Goal: Obtain resource: Download file/media

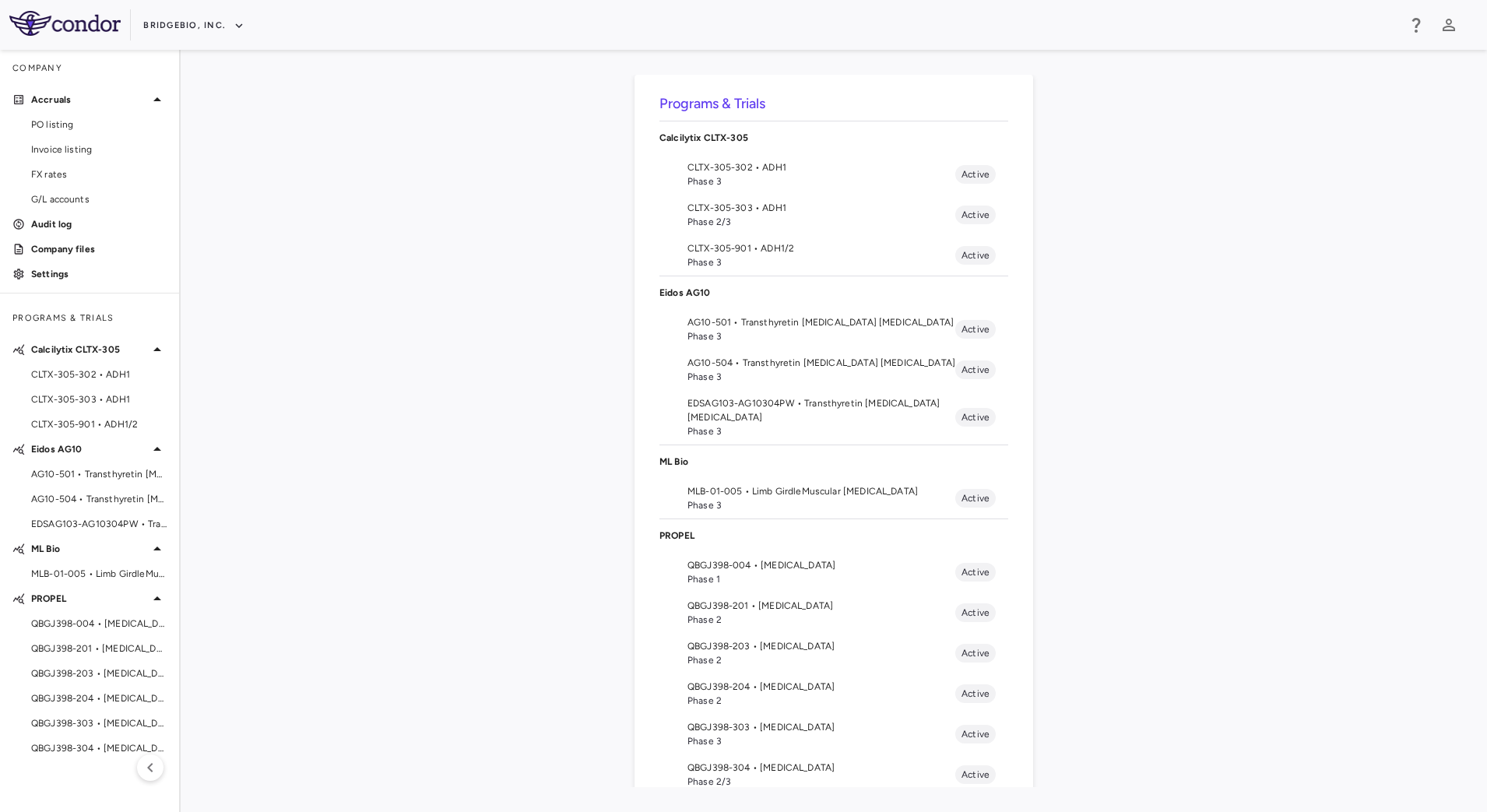
drag, startPoint x: 755, startPoint y: 500, endPoint x: 744, endPoint y: 509, distance: 14.2
click at [750, 508] on span "Phase 3" at bounding box center [821, 504] width 268 height 14
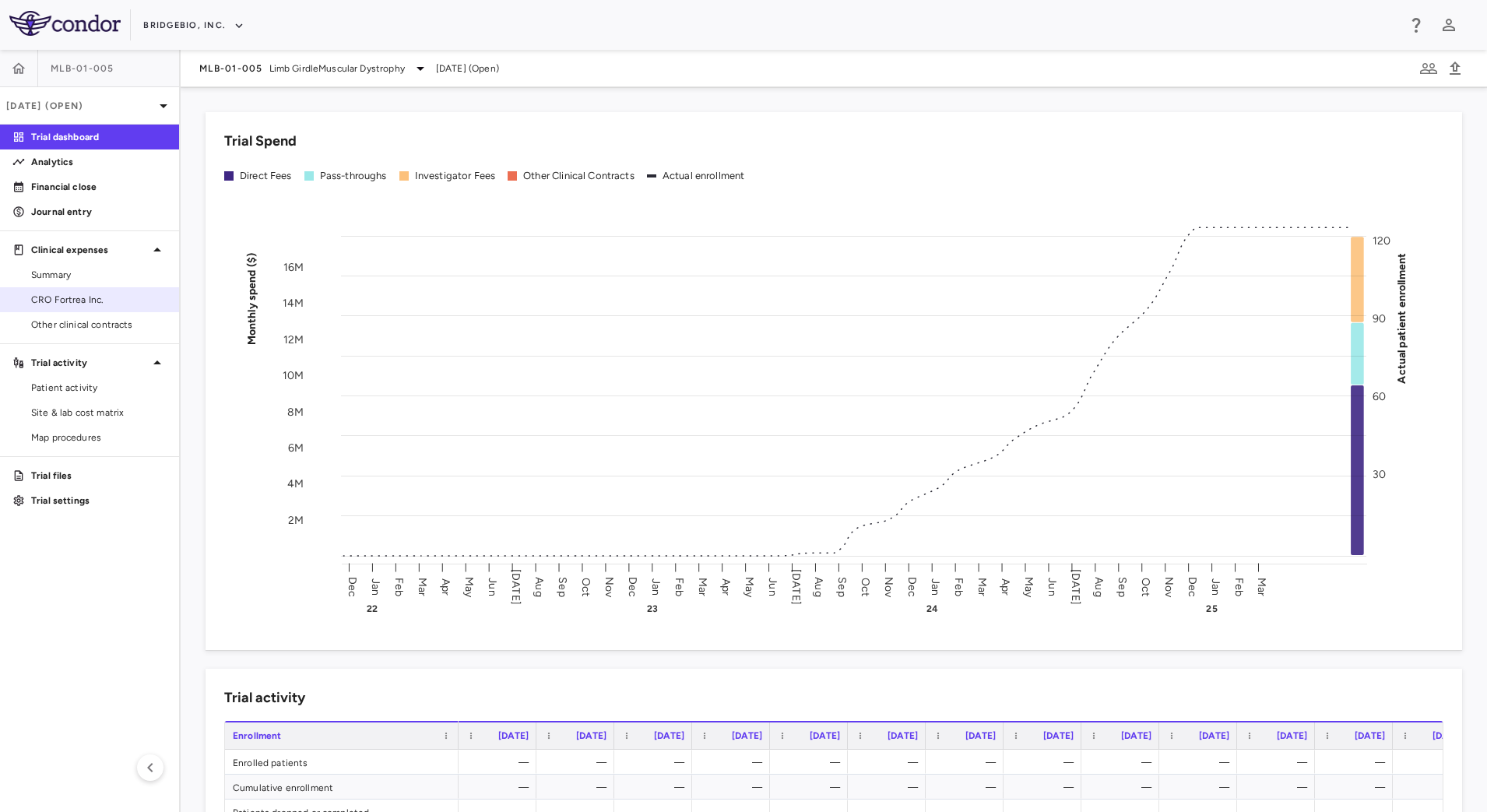
click at [119, 303] on span "CRO Fortrea Inc." at bounding box center [98, 299] width 135 height 14
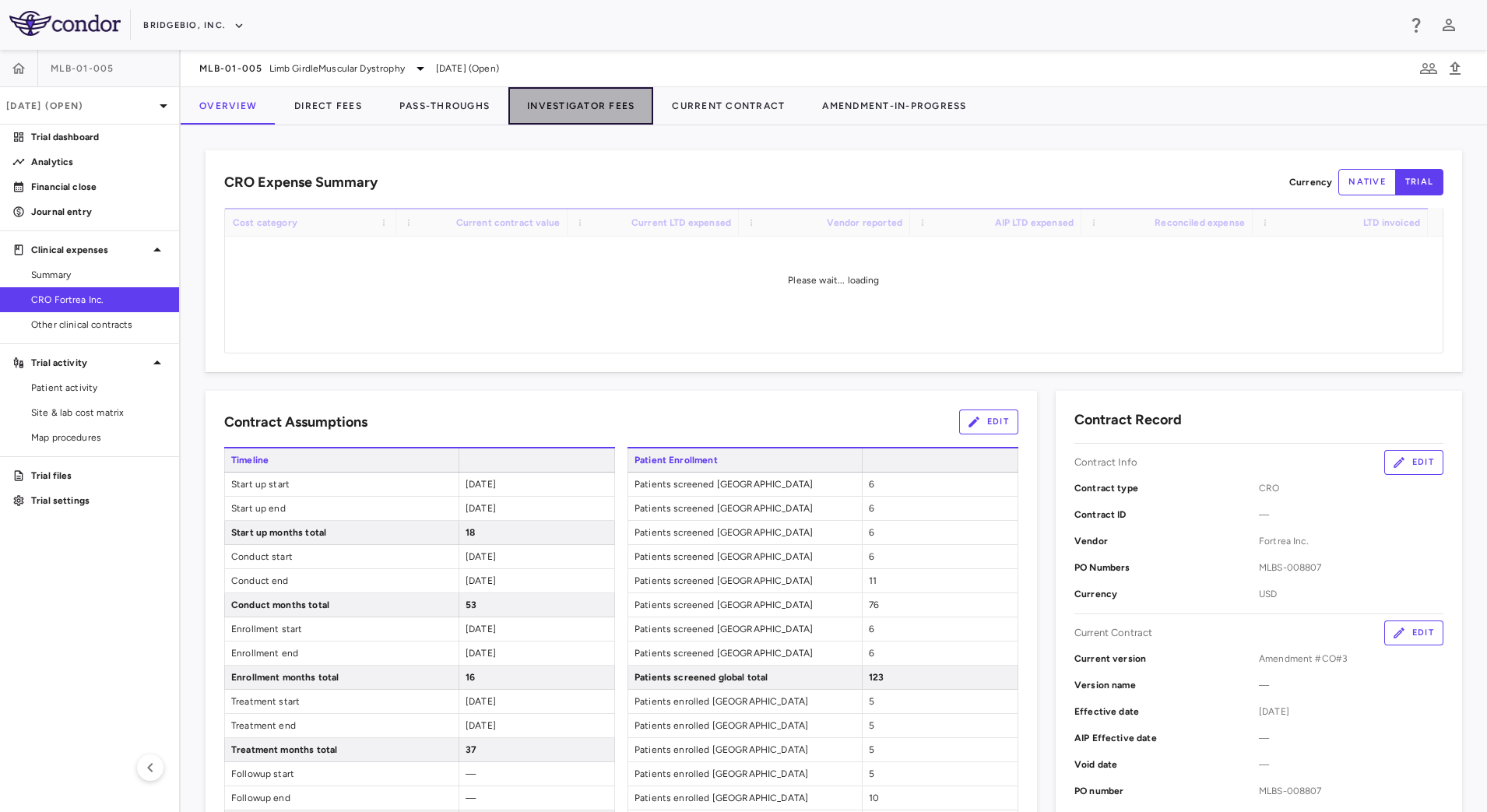
click at [549, 101] on button "Investigator Fees" at bounding box center [581, 106] width 145 height 37
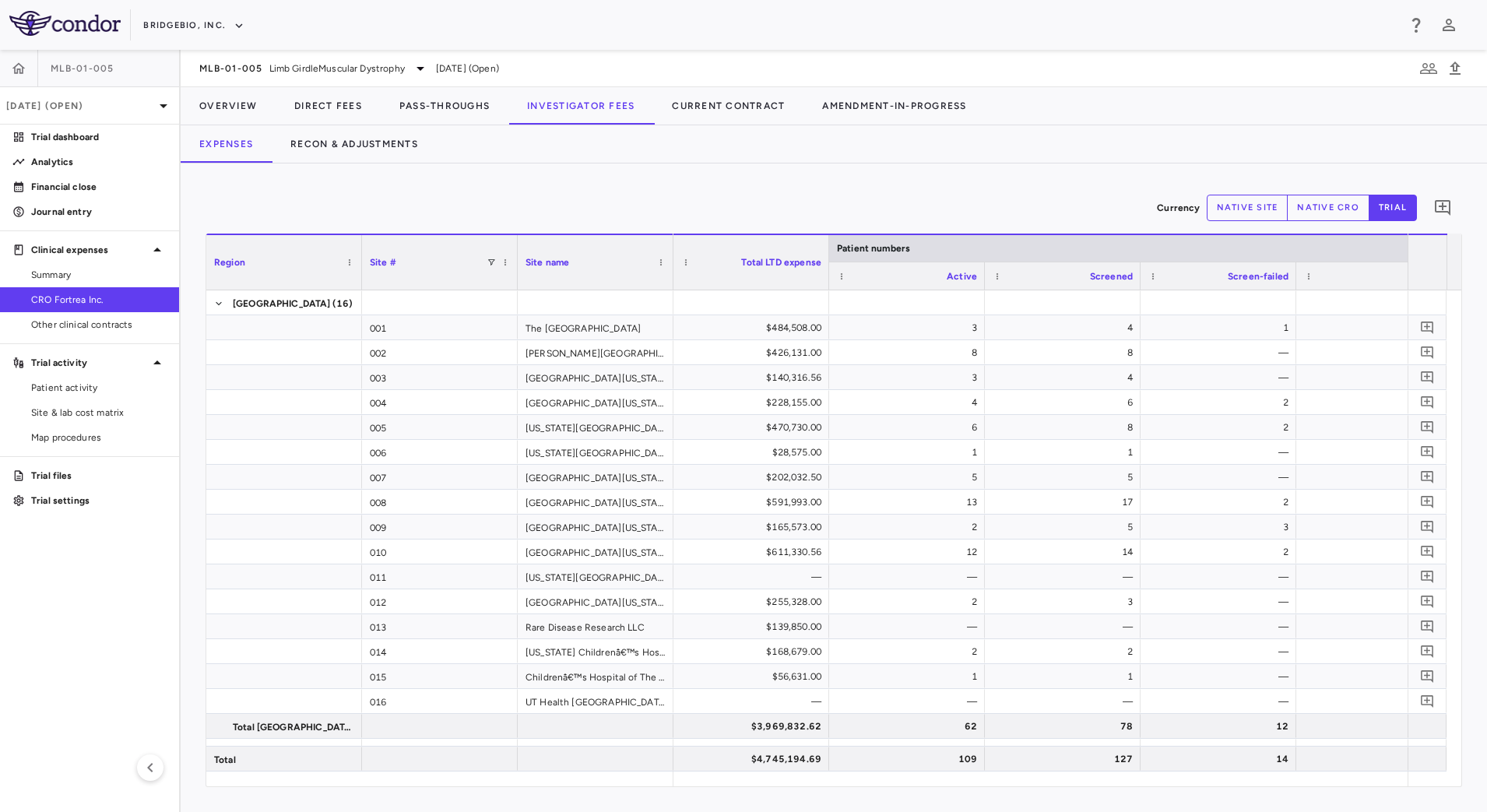
click at [1056, 141] on div "Expenses Recon & Adjustments" at bounding box center [833, 144] width 1306 height 37
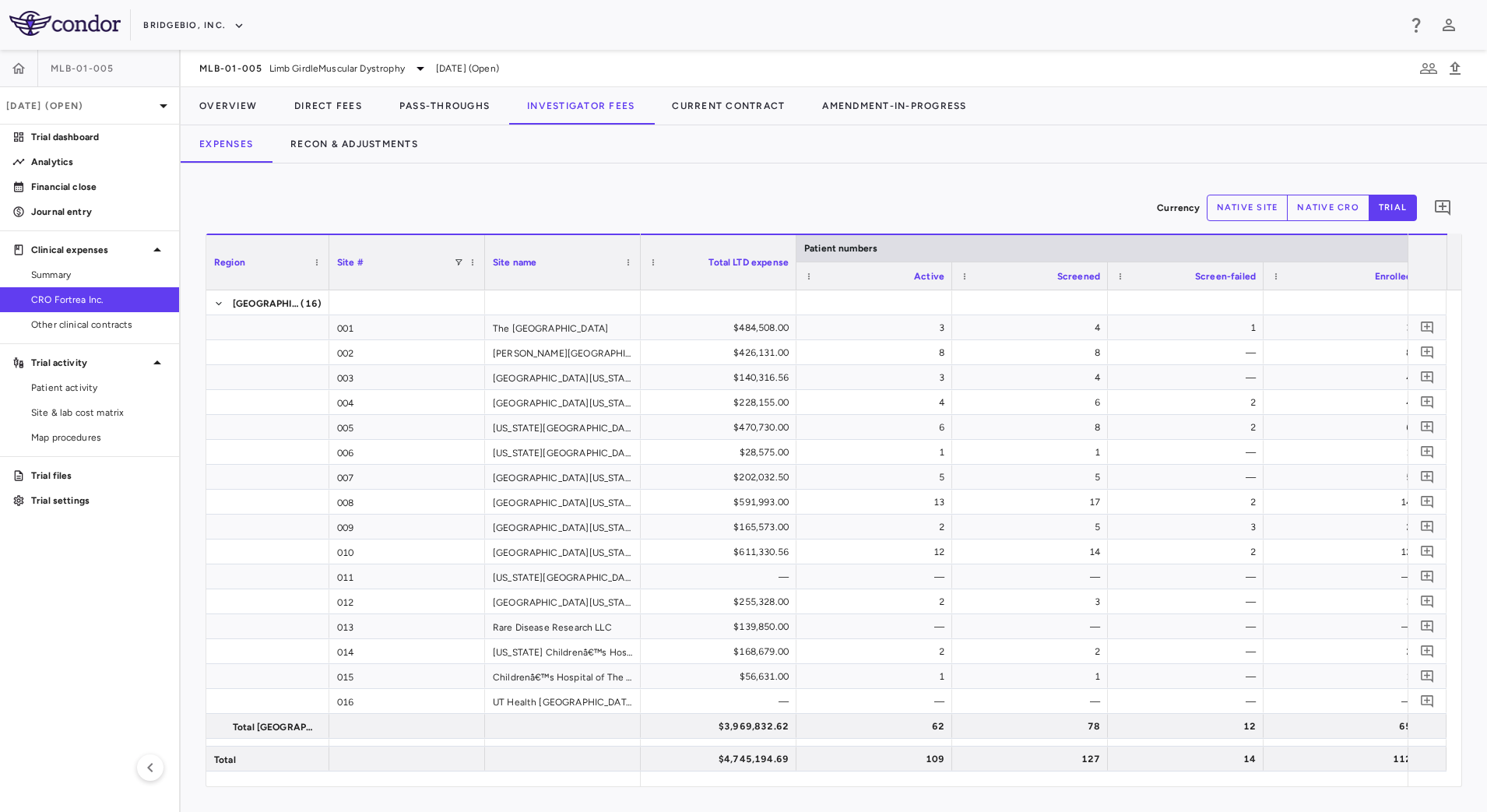
drag, startPoint x: 359, startPoint y: 273, endPoint x: 333, endPoint y: 271, distance: 26.1
click at [326, 268] on div at bounding box center [329, 262] width 7 height 55
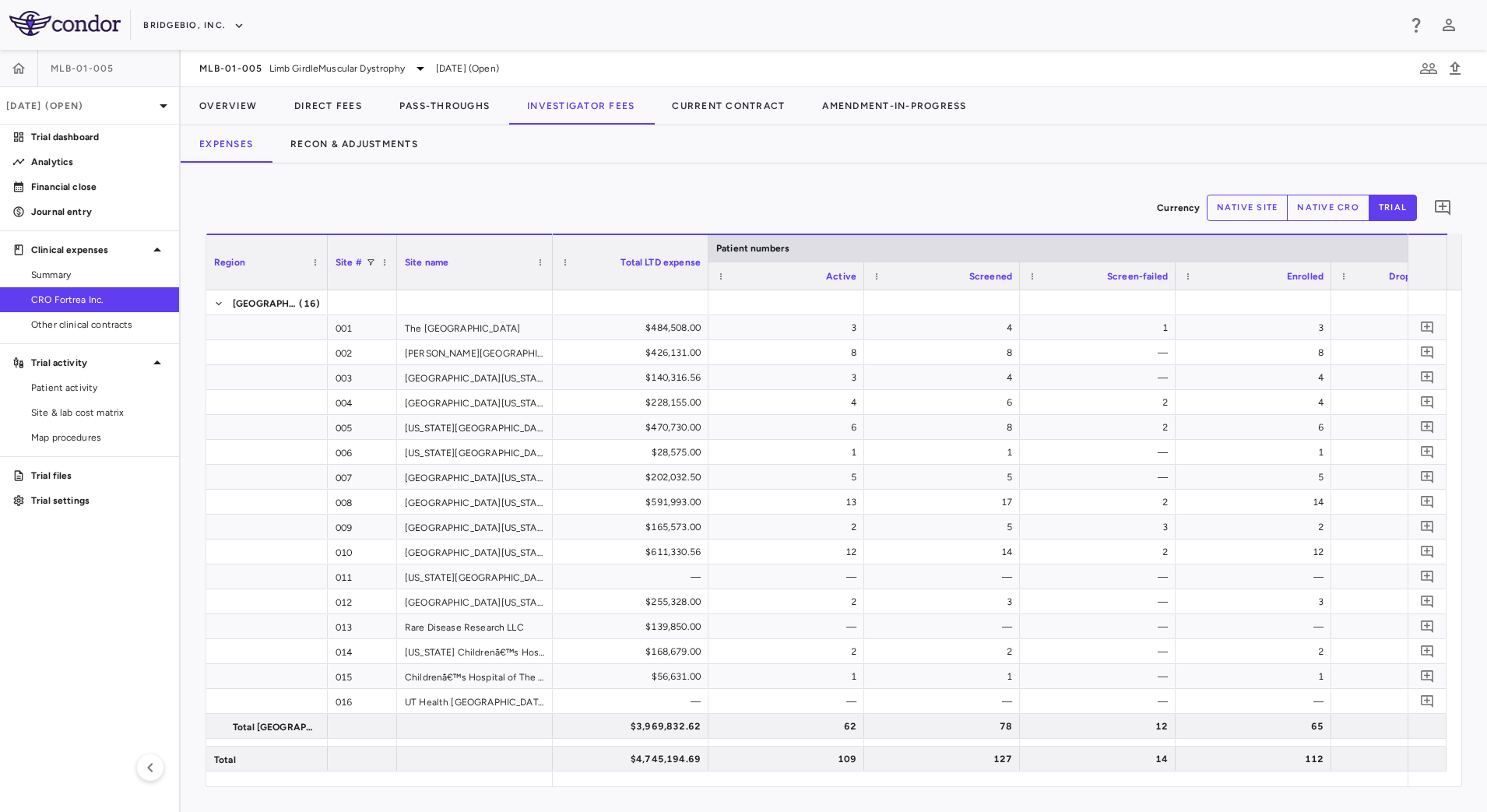
drag, startPoint x: 482, startPoint y: 276, endPoint x: 396, endPoint y: 278, distance: 86.0
click at [396, 278] on div at bounding box center [396, 262] width 7 height 55
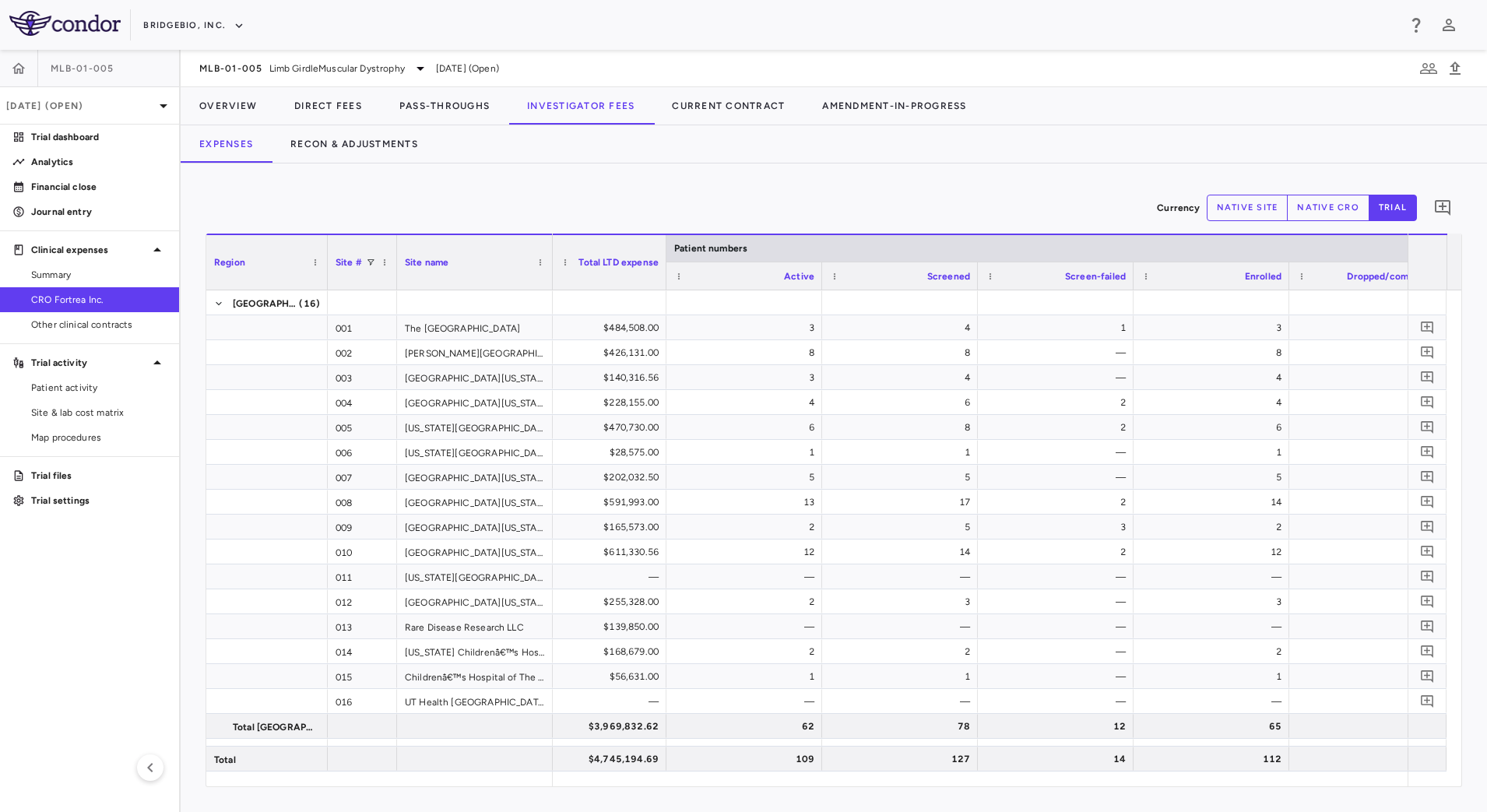
drag, startPoint x: 705, startPoint y: 282, endPoint x: 663, endPoint y: 280, distance: 42.0
click at [663, 280] on div at bounding box center [666, 262] width 7 height 55
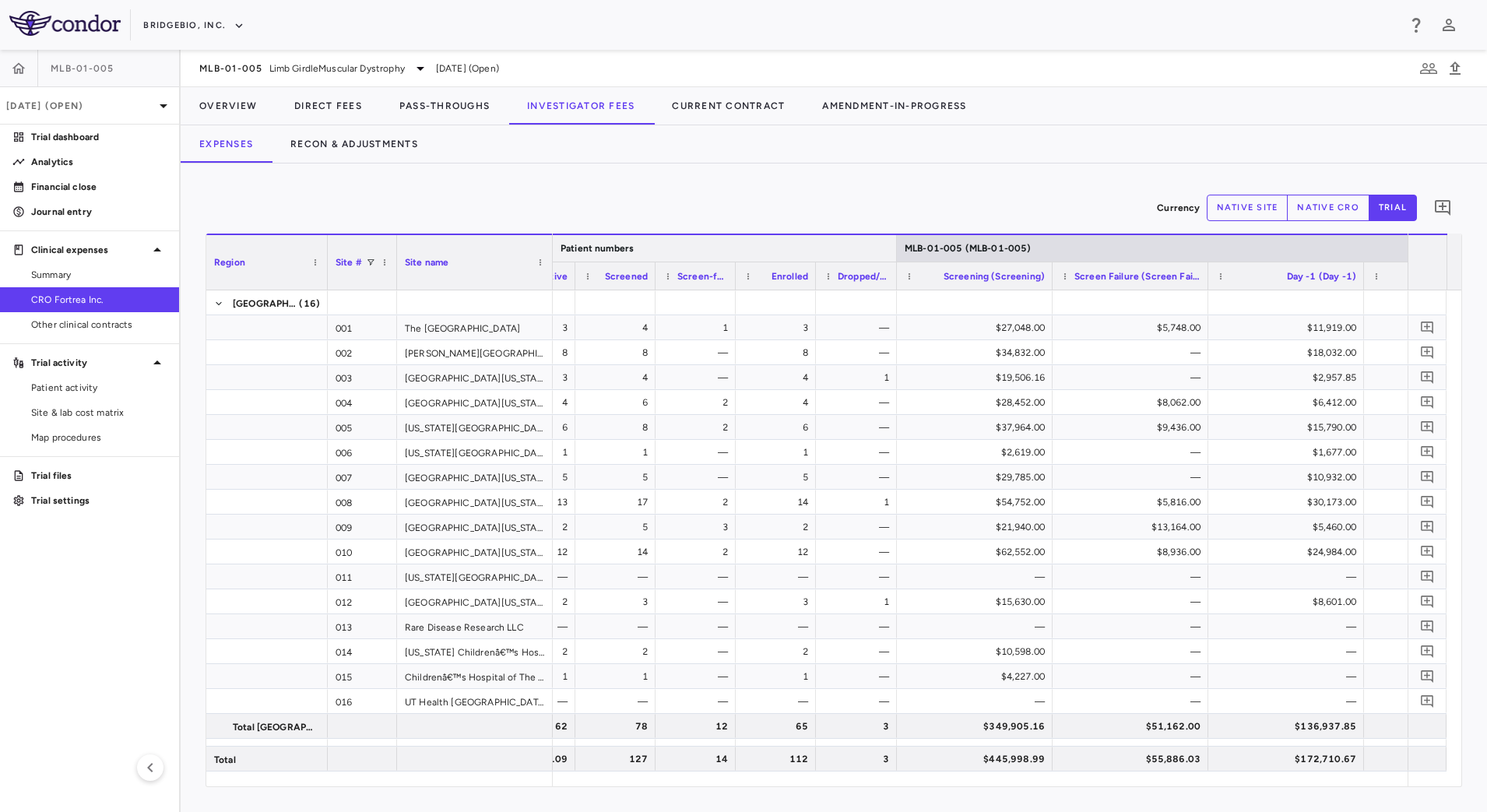
drag, startPoint x: 1271, startPoint y: 251, endPoint x: 894, endPoint y: 259, distance: 377.1
click at [894, 259] on div at bounding box center [896, 248] width 7 height 27
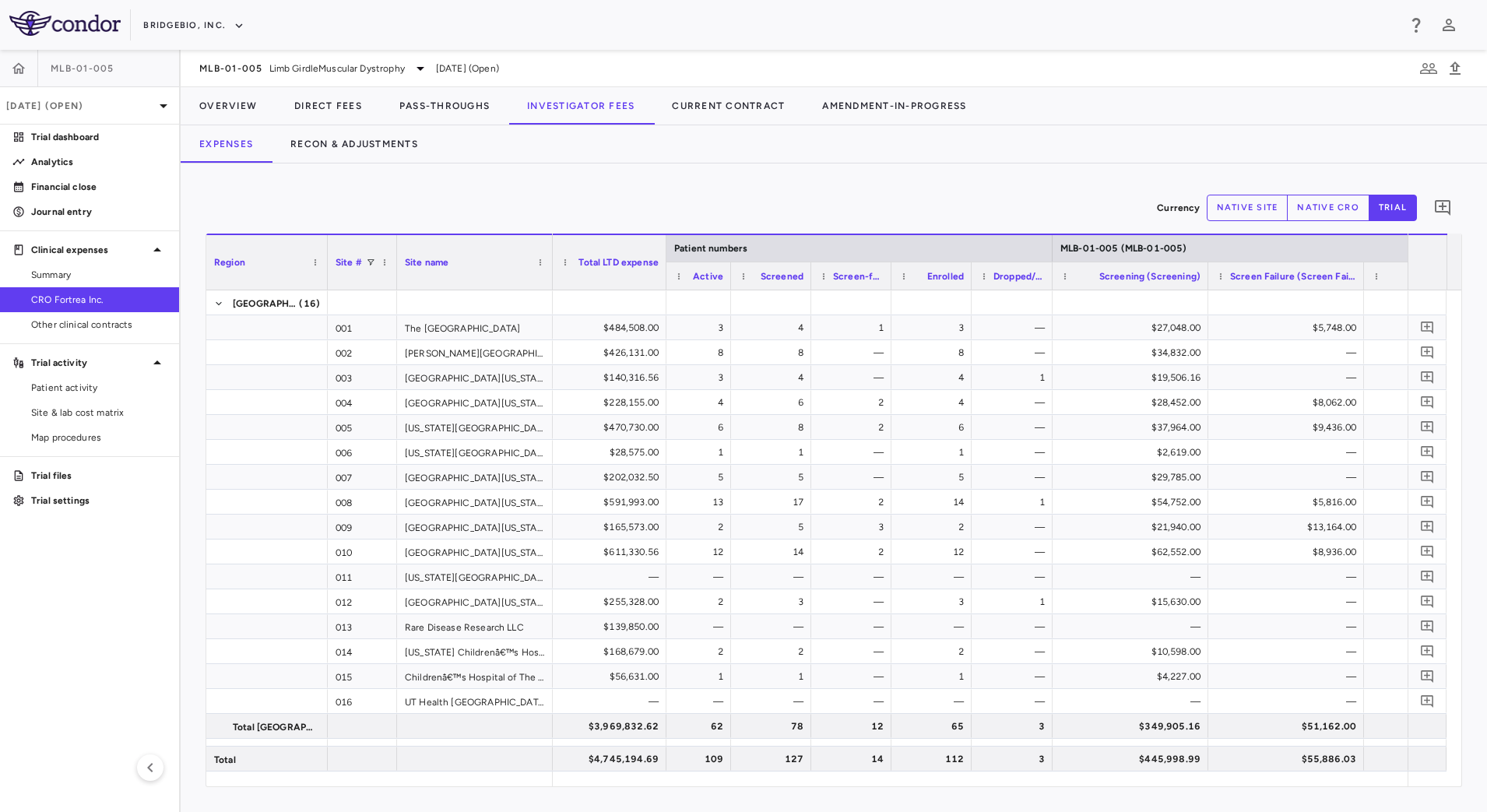
drag, startPoint x: 745, startPoint y: 272, endPoint x: 728, endPoint y: 268, distance: 17.5
click at [728, 268] on div at bounding box center [731, 275] width 7 height 27
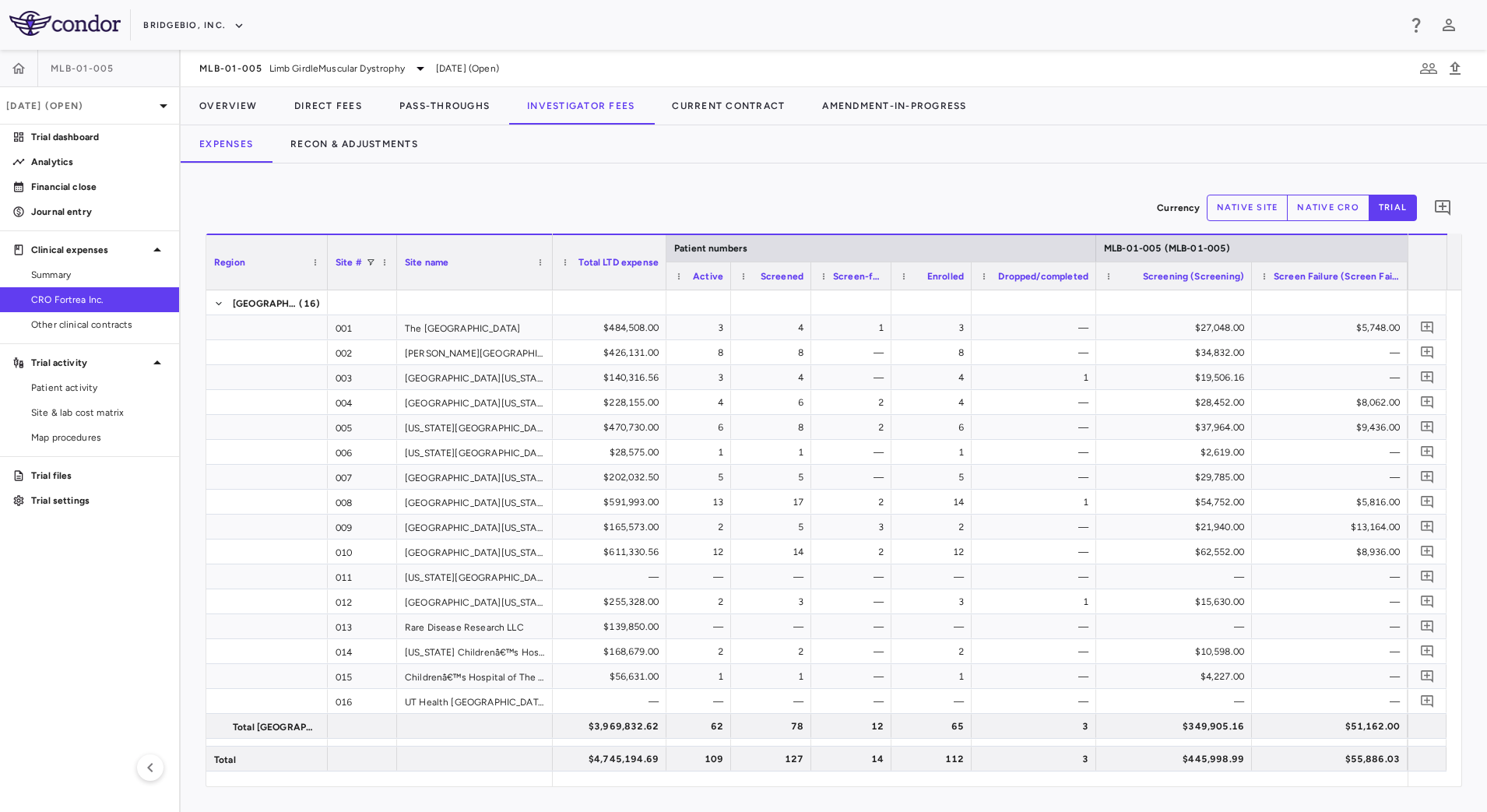
drag, startPoint x: 1049, startPoint y: 278, endPoint x: 1000, endPoint y: 281, distance: 49.1
click at [1086, 290] on div "Region Site # Site name Patient numbers 3" at bounding box center [834, 509] width 1255 height 552
drag, startPoint x: 890, startPoint y: 282, endPoint x: 906, endPoint y: 287, distance: 16.8
click at [906, 287] on div at bounding box center [906, 275] width 7 height 27
drag, startPoint x: 1259, startPoint y: 282, endPoint x: 1237, endPoint y: 282, distance: 22.0
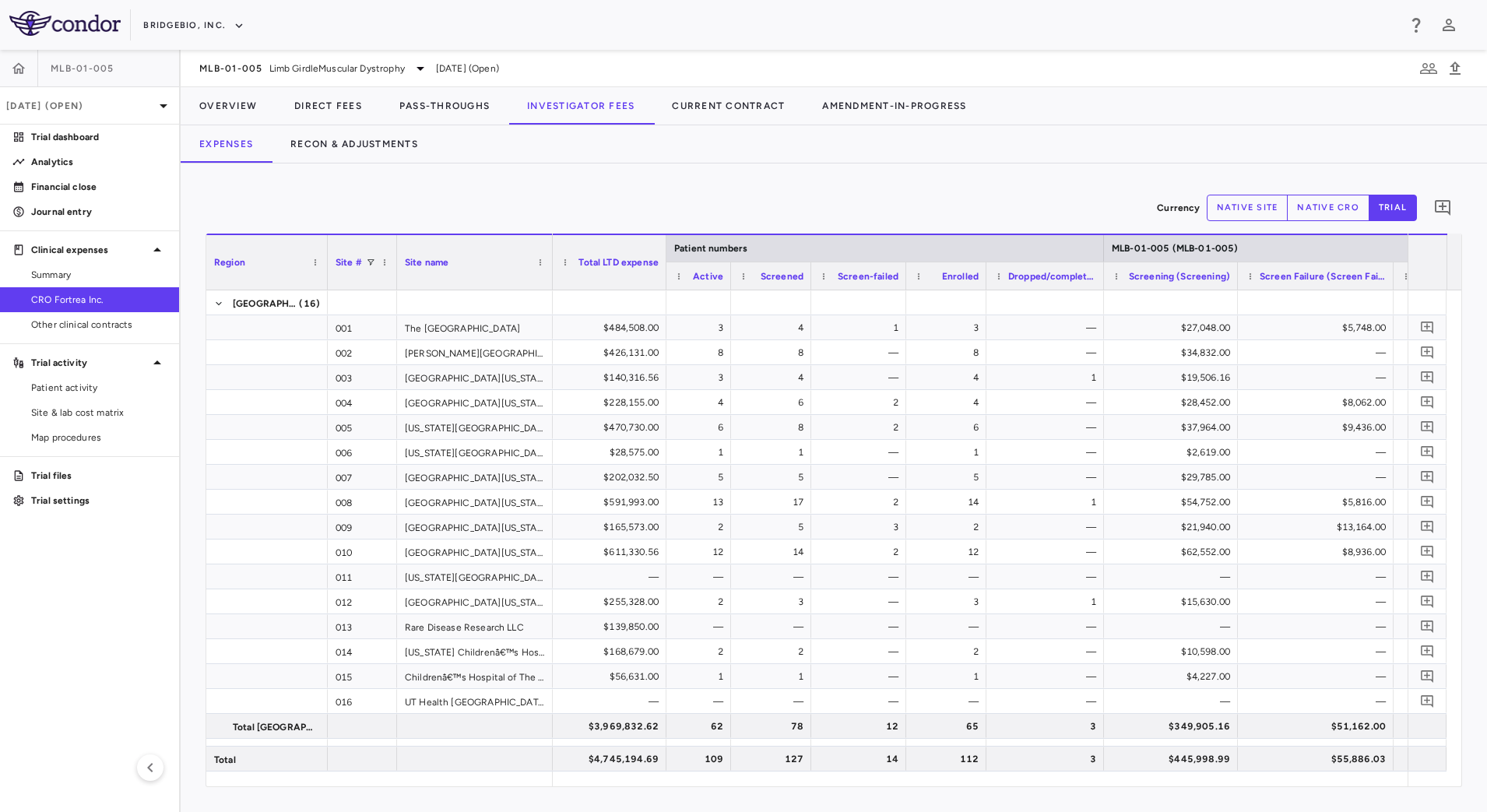
click at [1237, 282] on div at bounding box center [1237, 275] width 7 height 27
click at [677, 559] on span "Export" at bounding box center [650, 562] width 132 height 22
click at [799, 567] on span "CSV Export" at bounding box center [816, 568] width 73 height 22
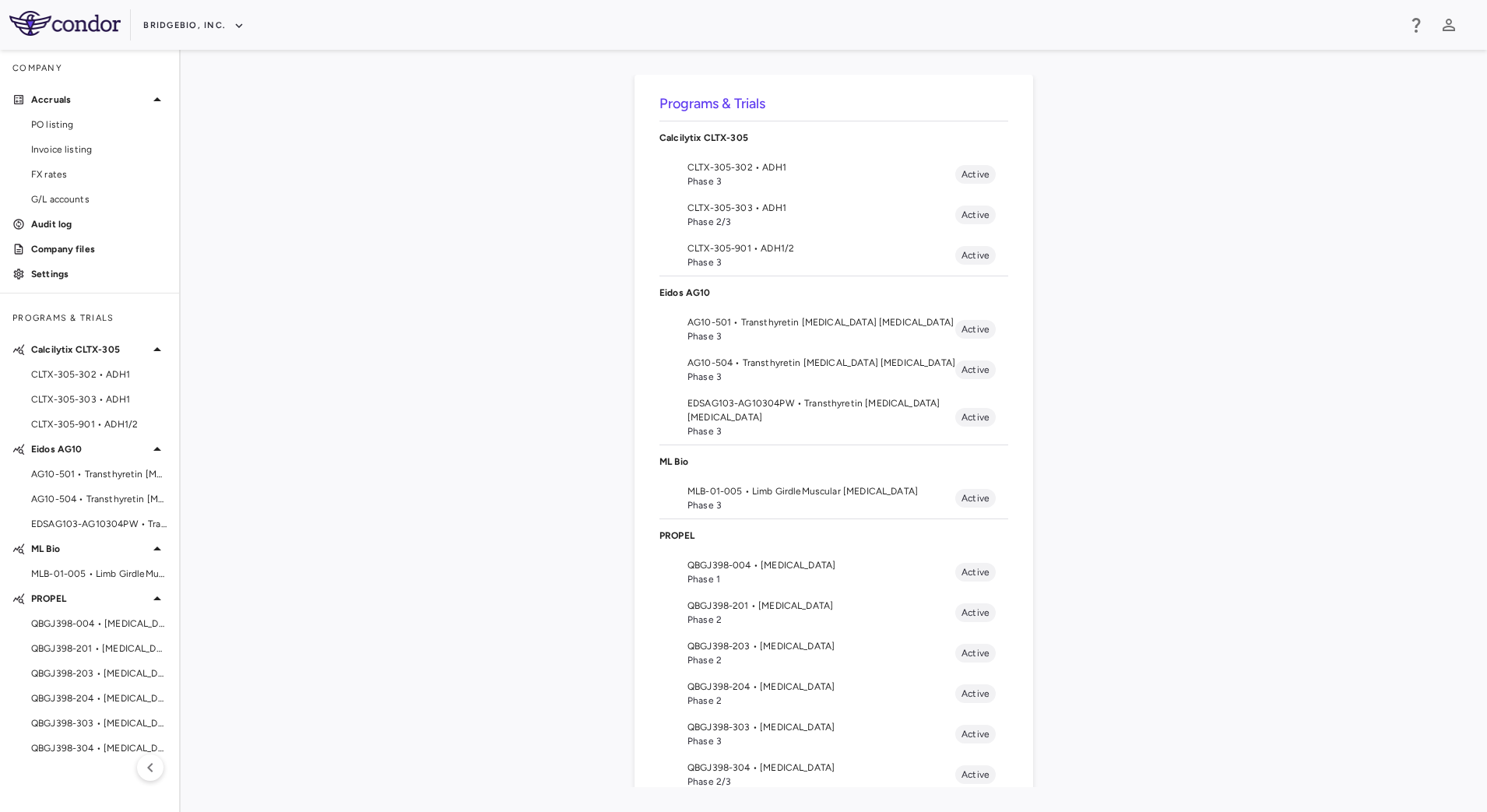
click at [759, 489] on span "MLB-01-005 • Limb GirdleMuscular [MEDICAL_DATA]" at bounding box center [821, 491] width 268 height 14
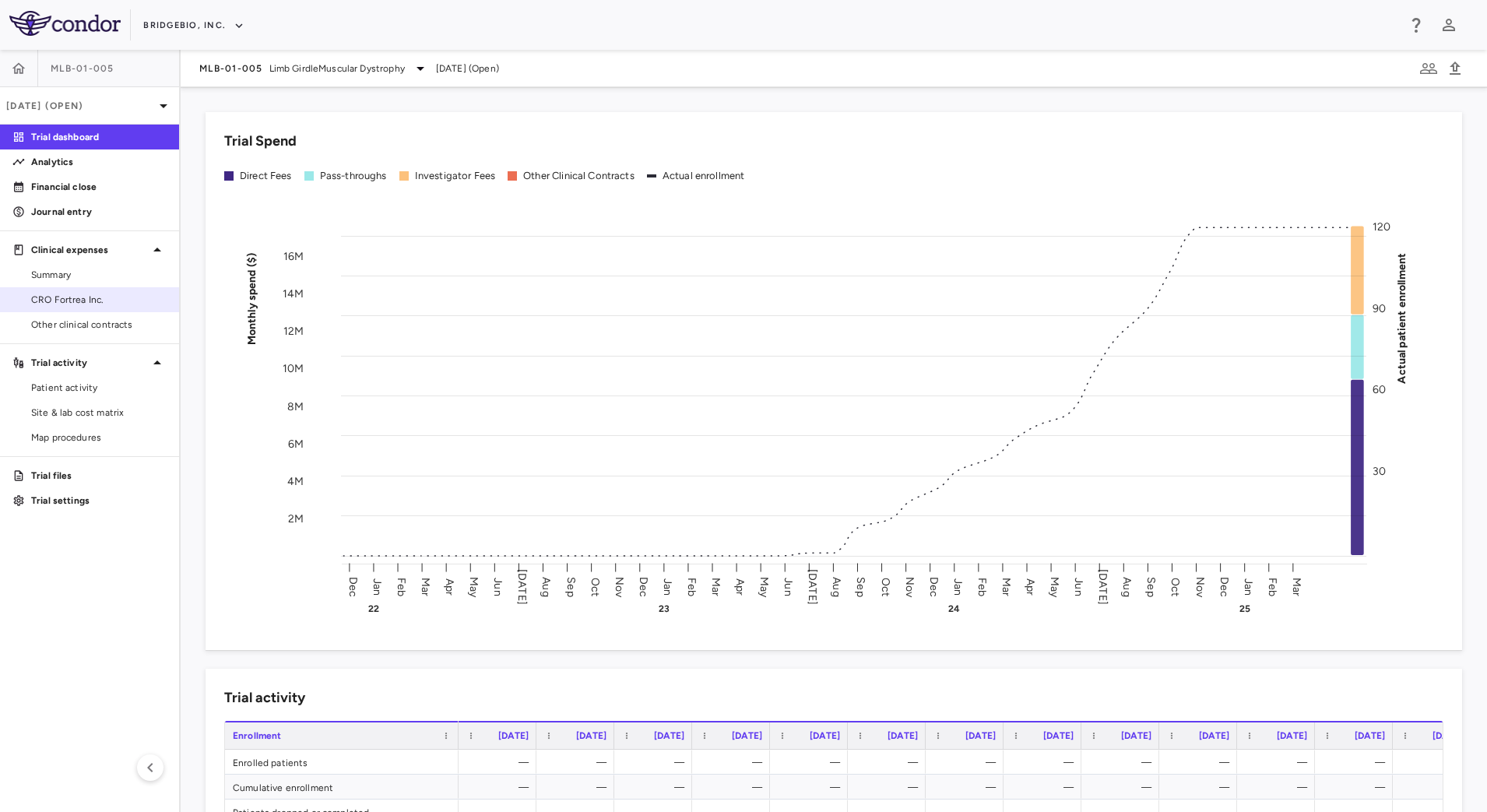
click at [87, 306] on span "CRO Fortrea Inc." at bounding box center [98, 299] width 135 height 14
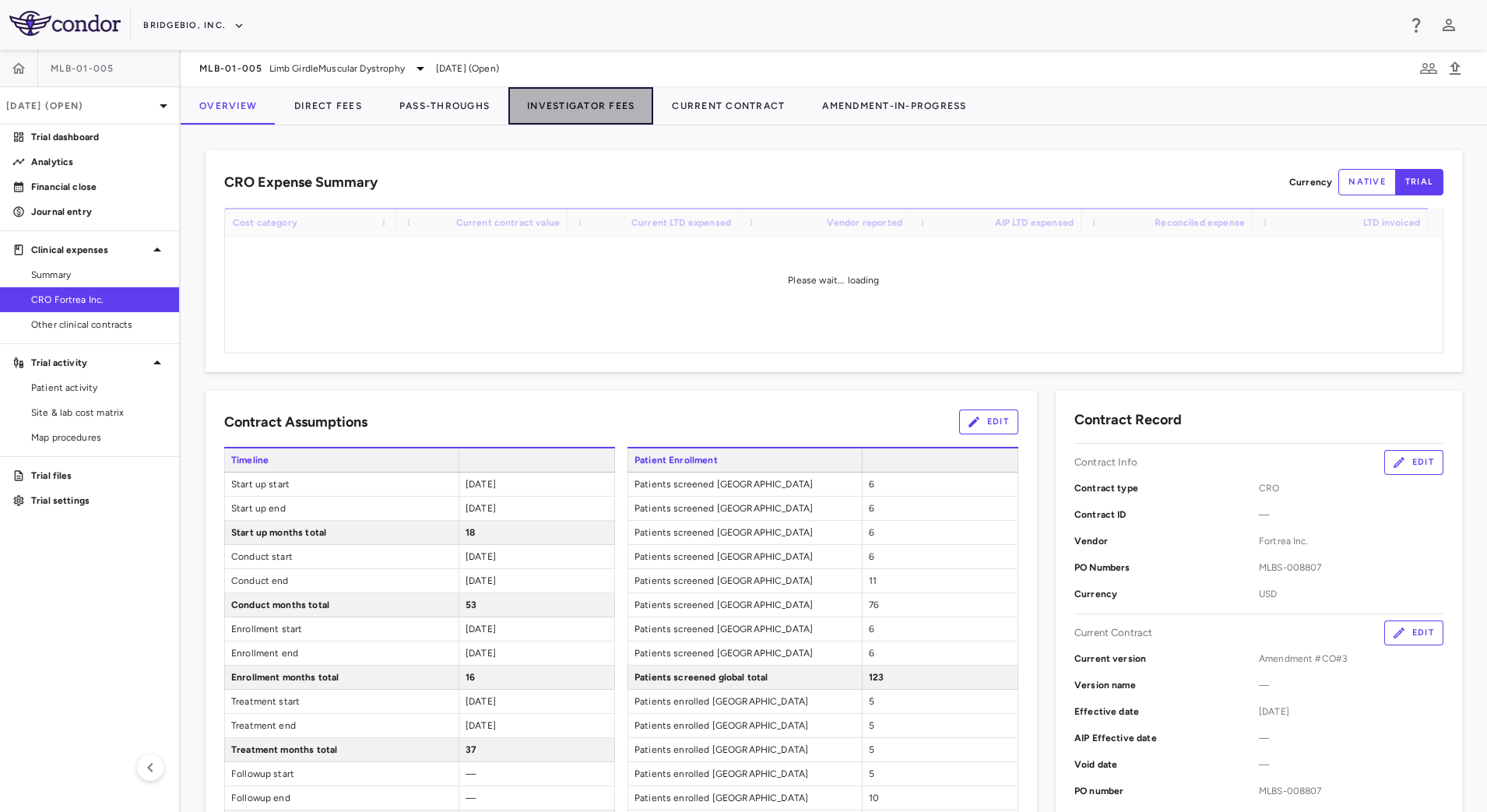
click at [544, 108] on button "Investigator Fees" at bounding box center [581, 106] width 145 height 37
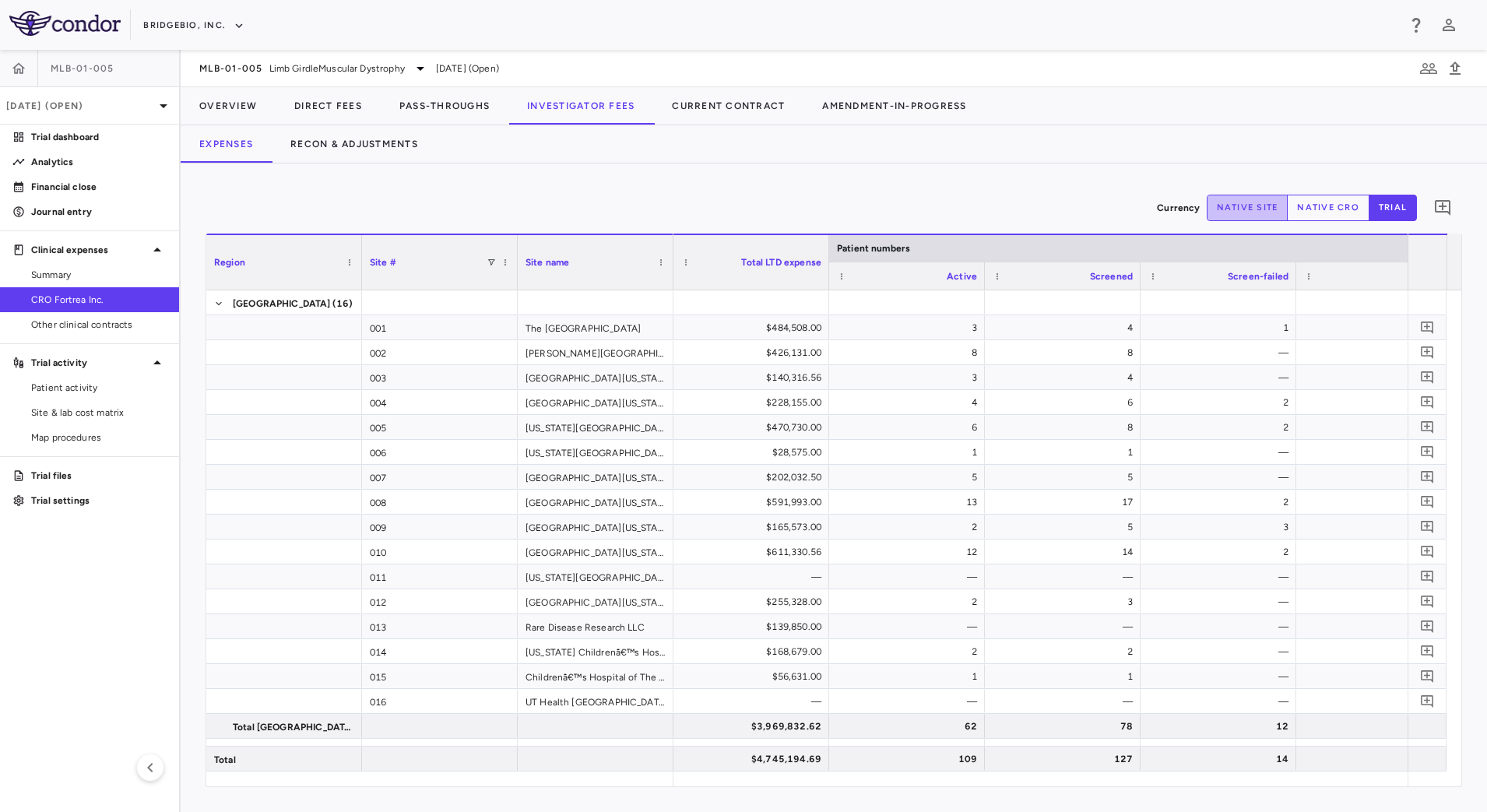
click at [1214, 216] on button "native site" at bounding box center [1248, 207] width 81 height 27
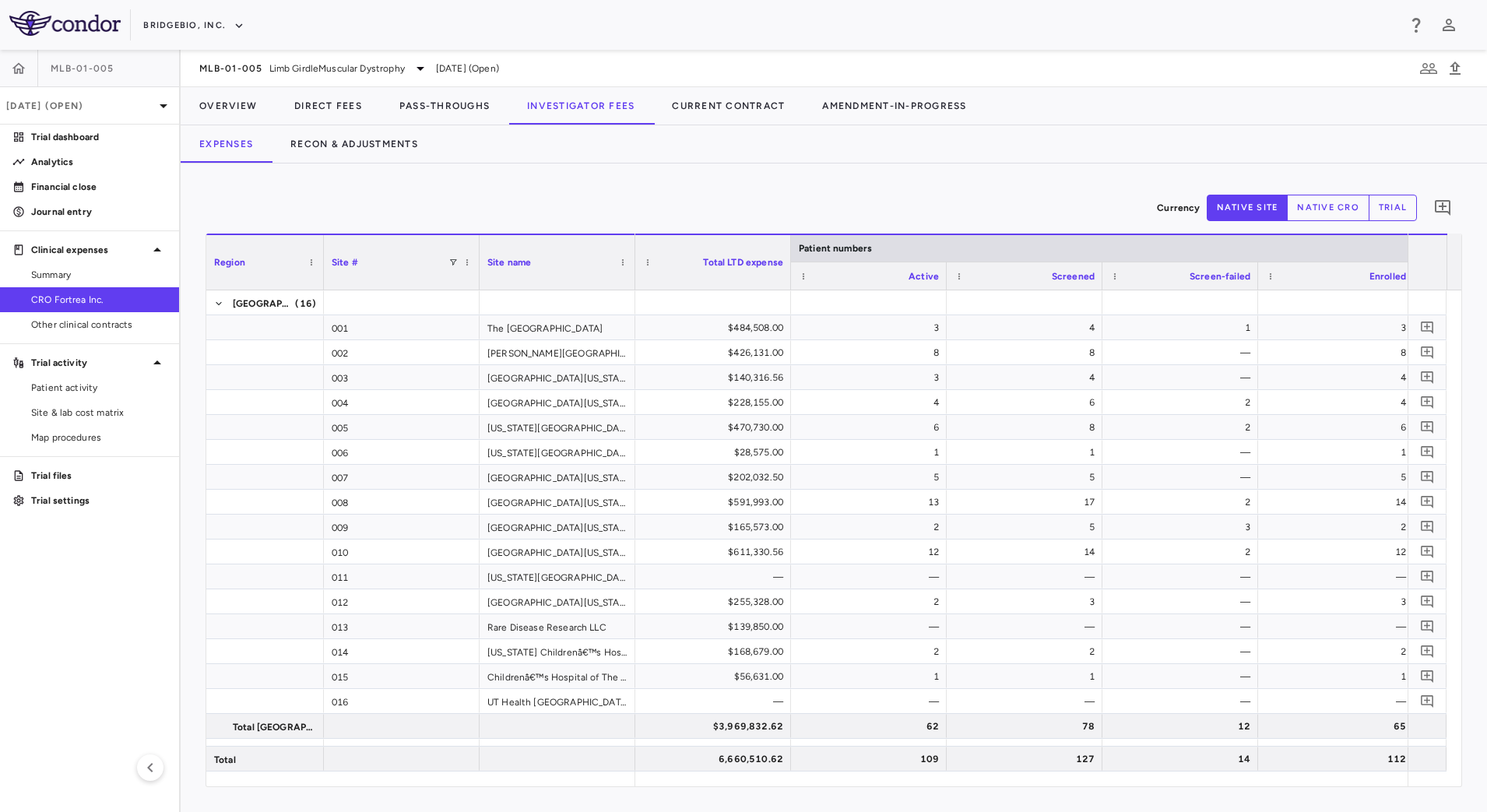
drag, startPoint x: 361, startPoint y: 273, endPoint x: 322, endPoint y: 269, distance: 39.2
click at [322, 269] on div at bounding box center [323, 262] width 7 height 55
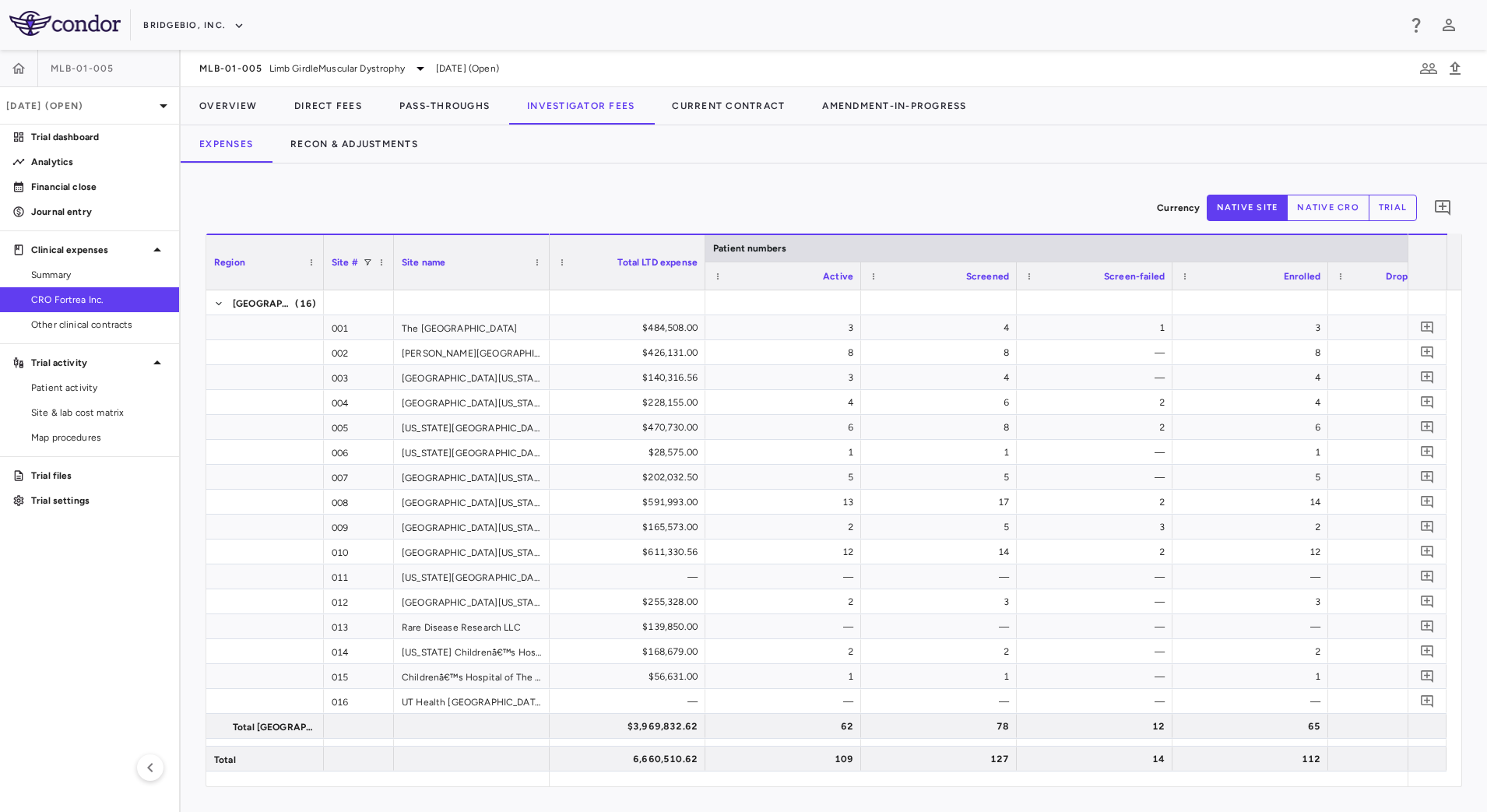
drag, startPoint x: 479, startPoint y: 282, endPoint x: 393, endPoint y: 285, distance: 86.1
click at [393, 285] on div at bounding box center [393, 262] width 7 height 55
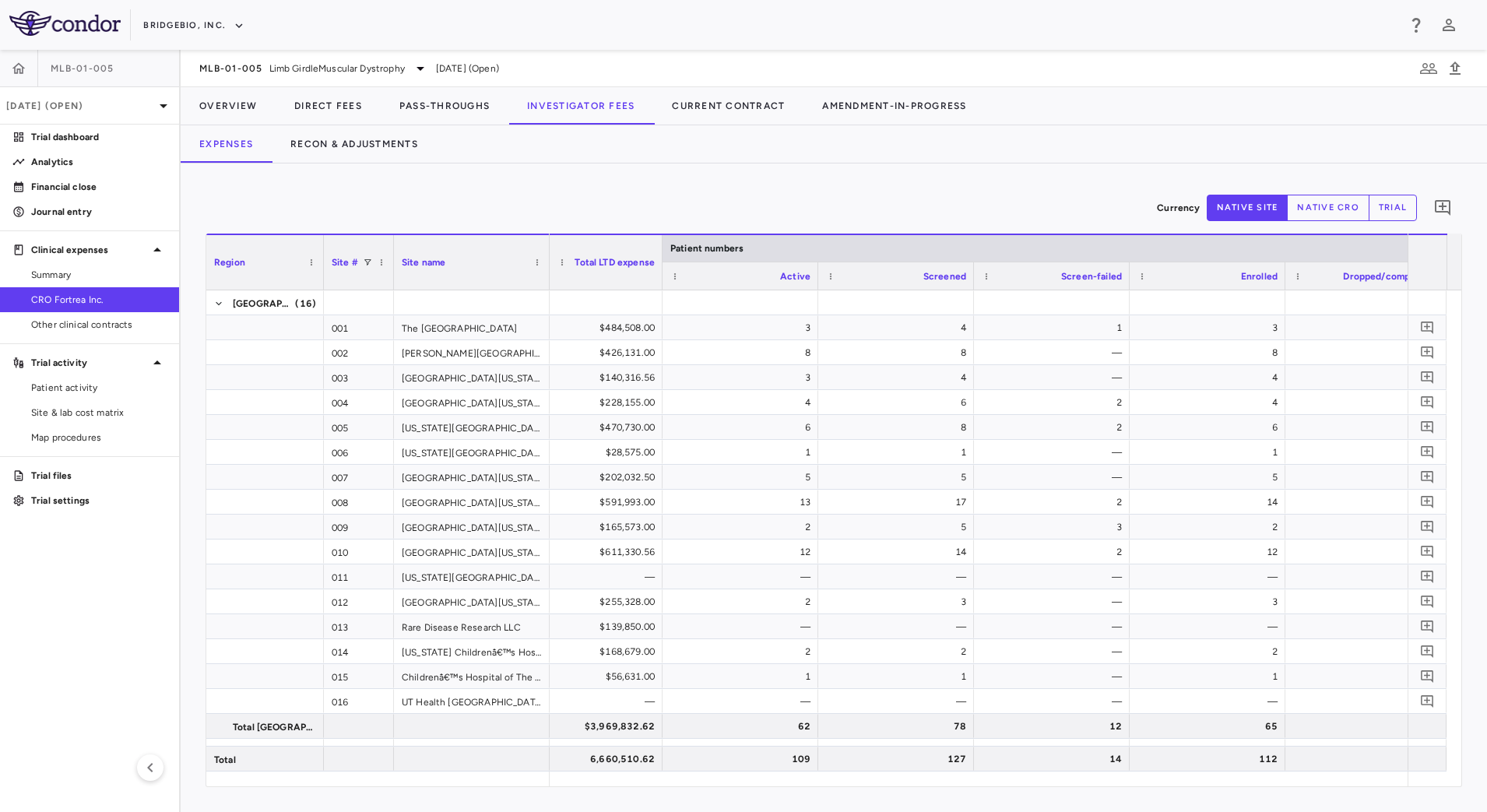
drag, startPoint x: 705, startPoint y: 278, endPoint x: 662, endPoint y: 277, distance: 43.0
click at [662, 277] on div at bounding box center [662, 262] width 7 height 55
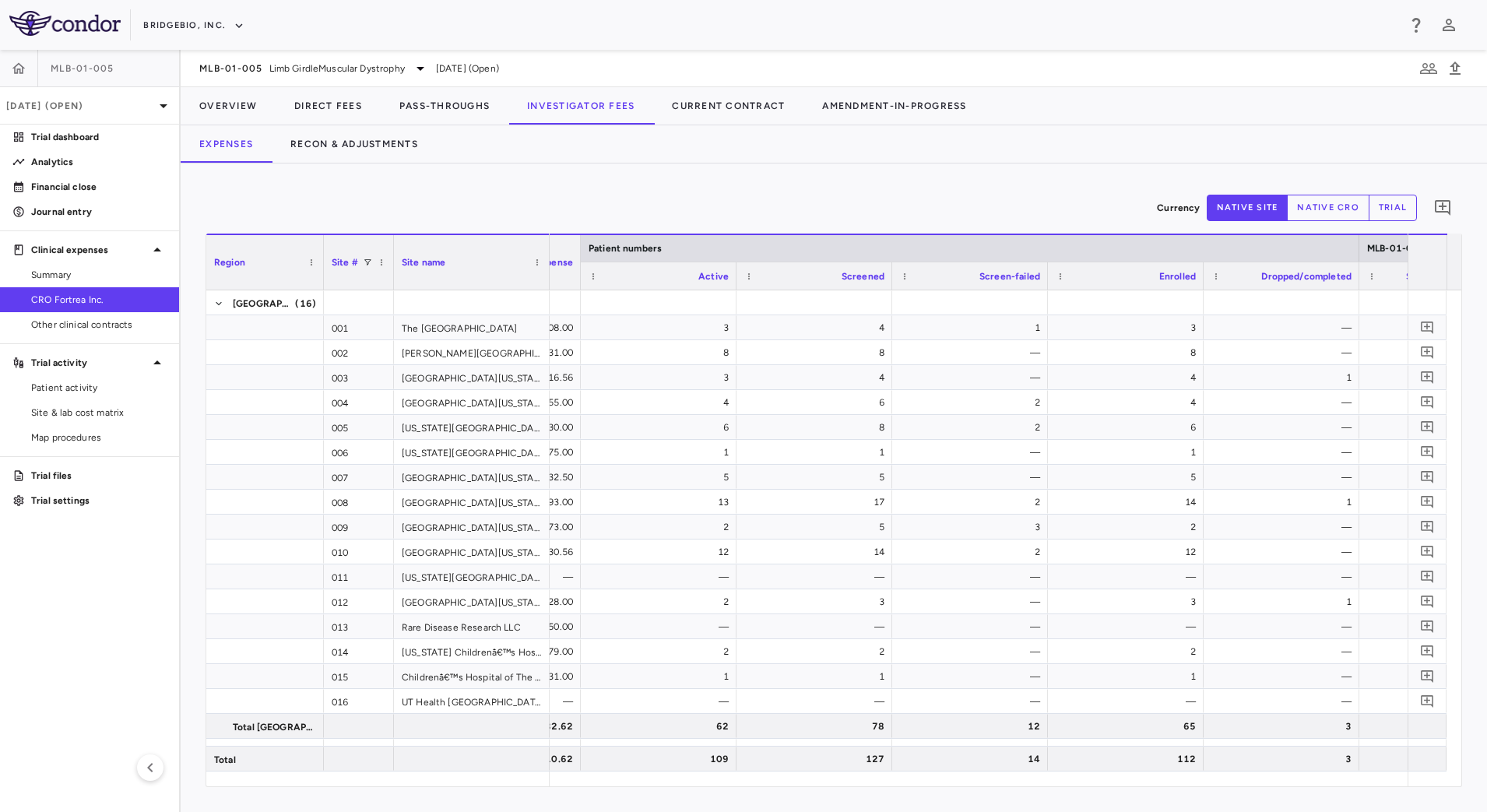
scroll to position [0, 212]
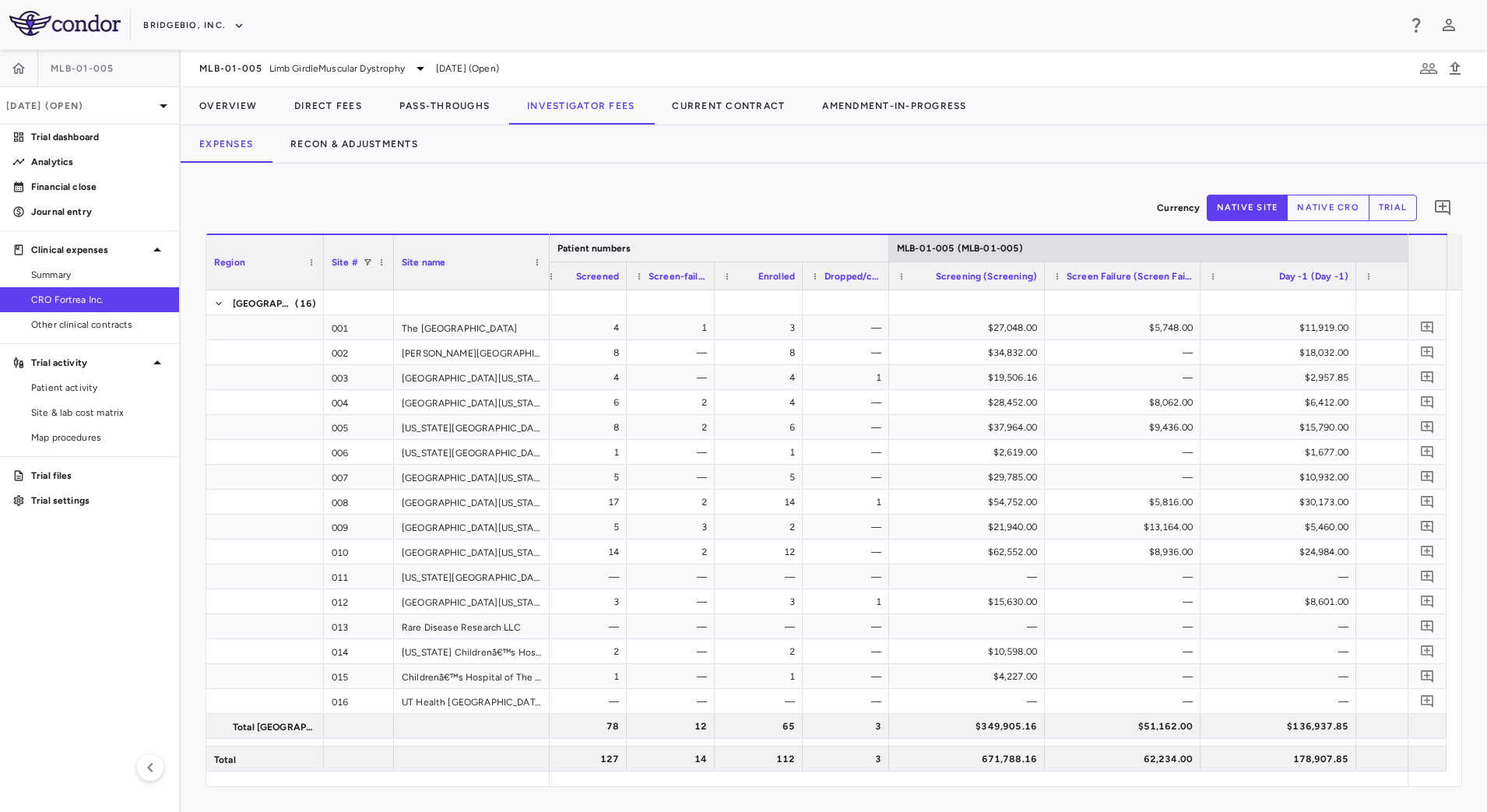
drag, startPoint x: 1227, startPoint y: 255, endPoint x: 854, endPoint y: 303, distance: 376.1
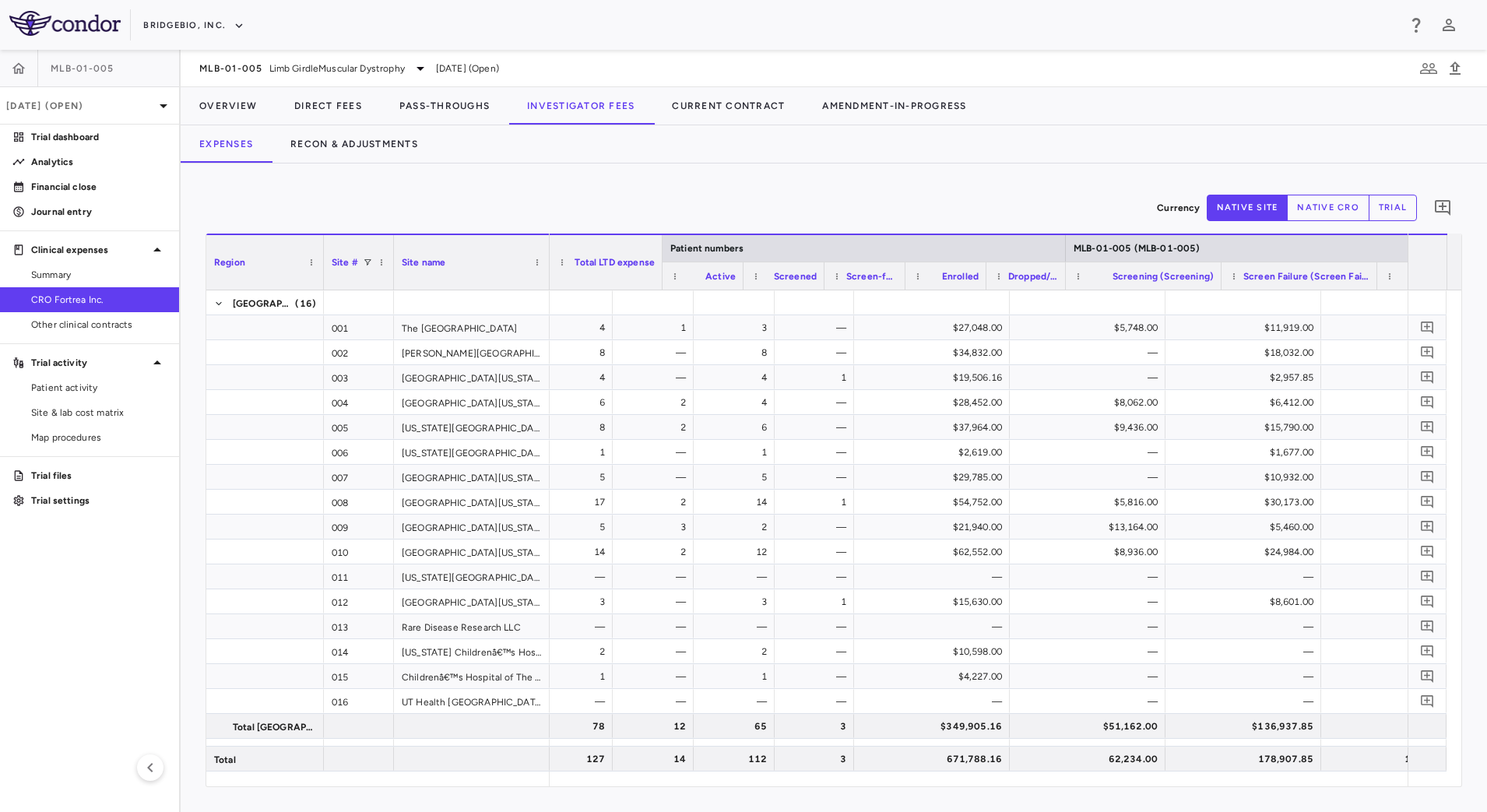
scroll to position [0, 0]
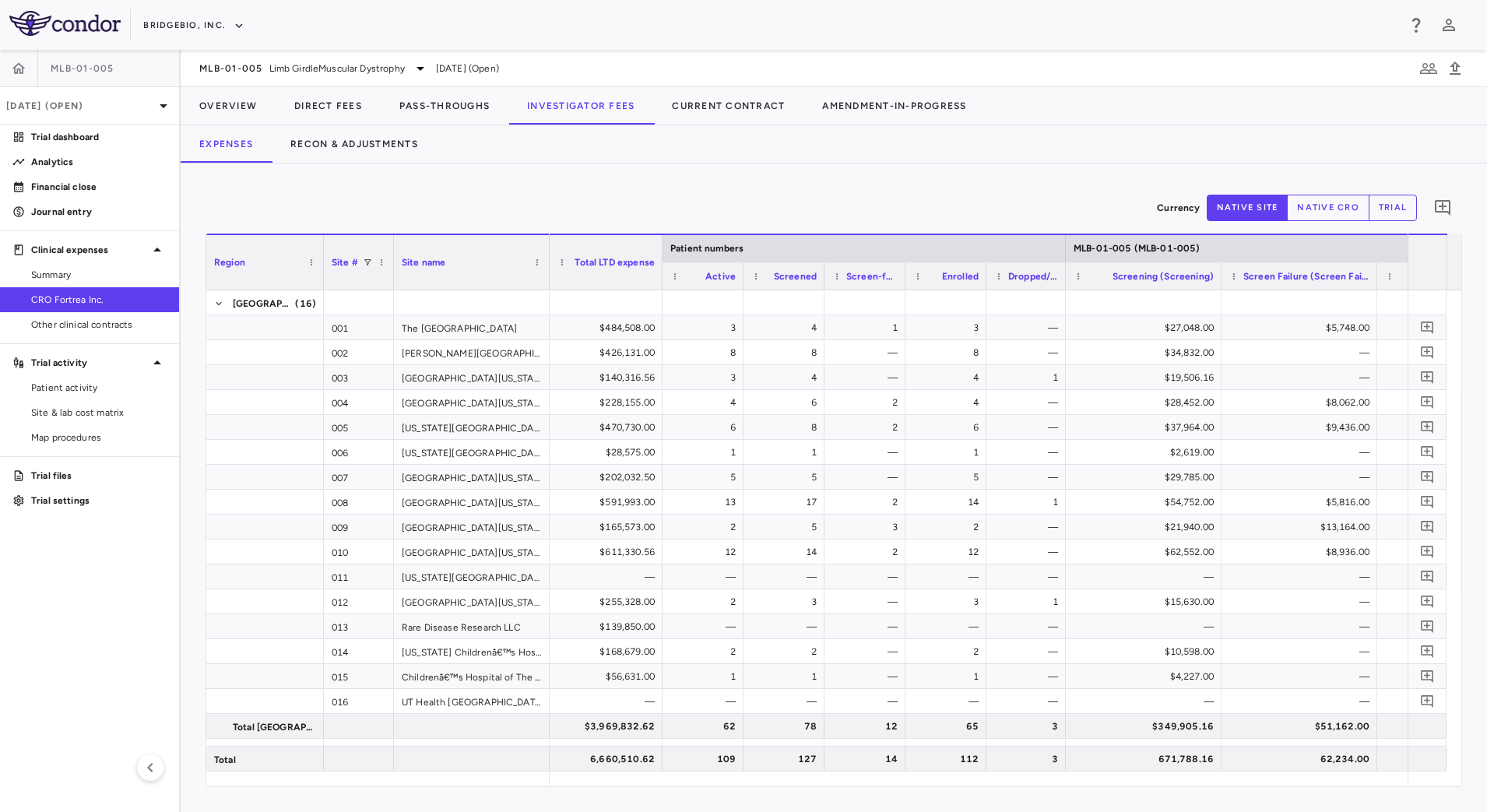
click at [901, 280] on div "Screen-failed" at bounding box center [864, 275] width 81 height 28
drag, startPoint x: 903, startPoint y: 283, endPoint x: 914, endPoint y: 290, distance: 13.0
click at [914, 290] on div "Region Site # Site name Patient numbers 3" at bounding box center [834, 509] width 1255 height 552
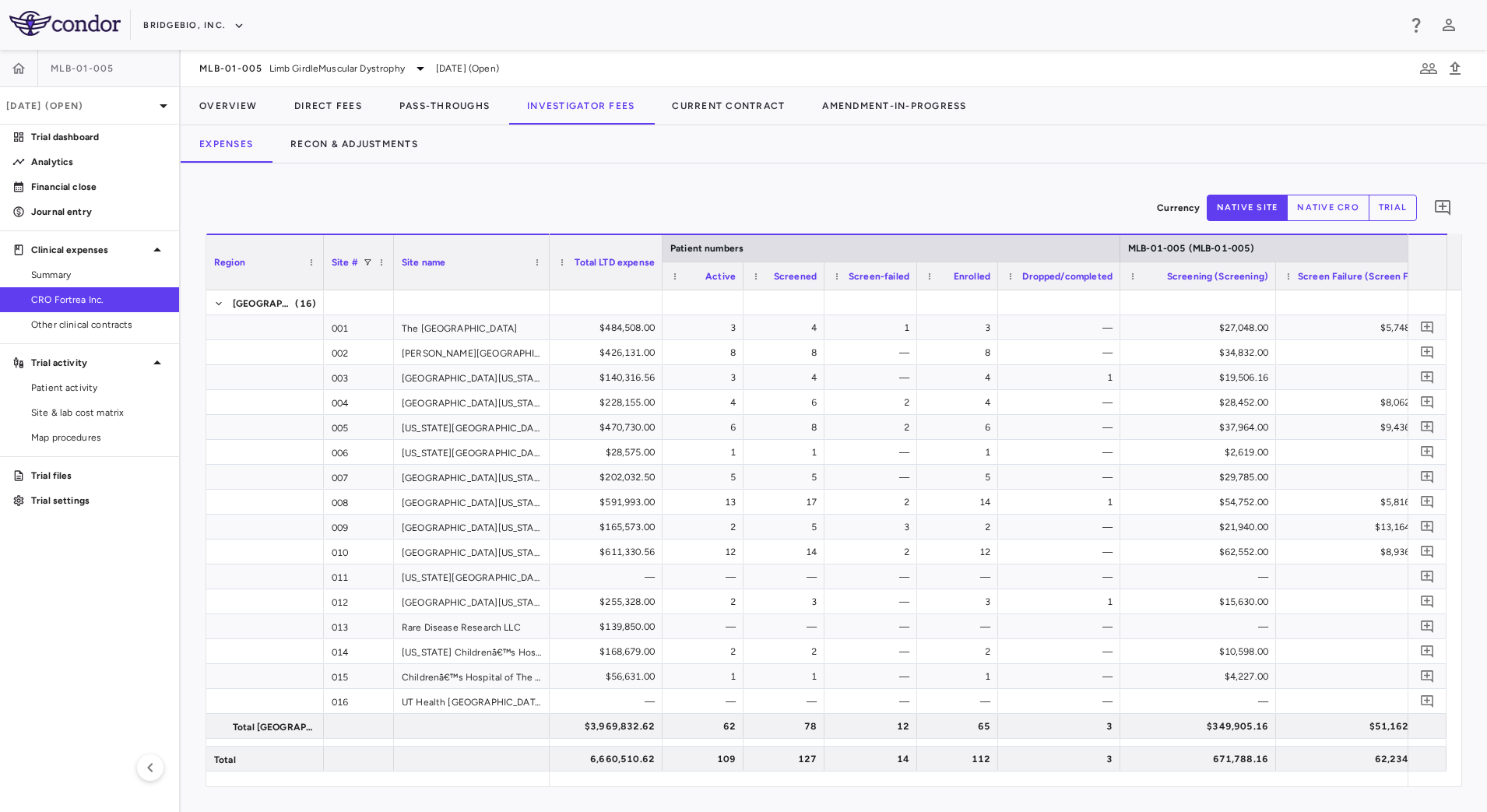
drag, startPoint x: 1077, startPoint y: 278, endPoint x: 1120, endPoint y: 287, distance: 43.9
click at [1120, 287] on div at bounding box center [1120, 275] width 7 height 27
drag, startPoint x: 996, startPoint y: 285, endPoint x: 981, endPoint y: 290, distance: 15.8
click at [981, 290] on div "Region Site # Site name Patient numbers 3" at bounding box center [834, 509] width 1255 height 552
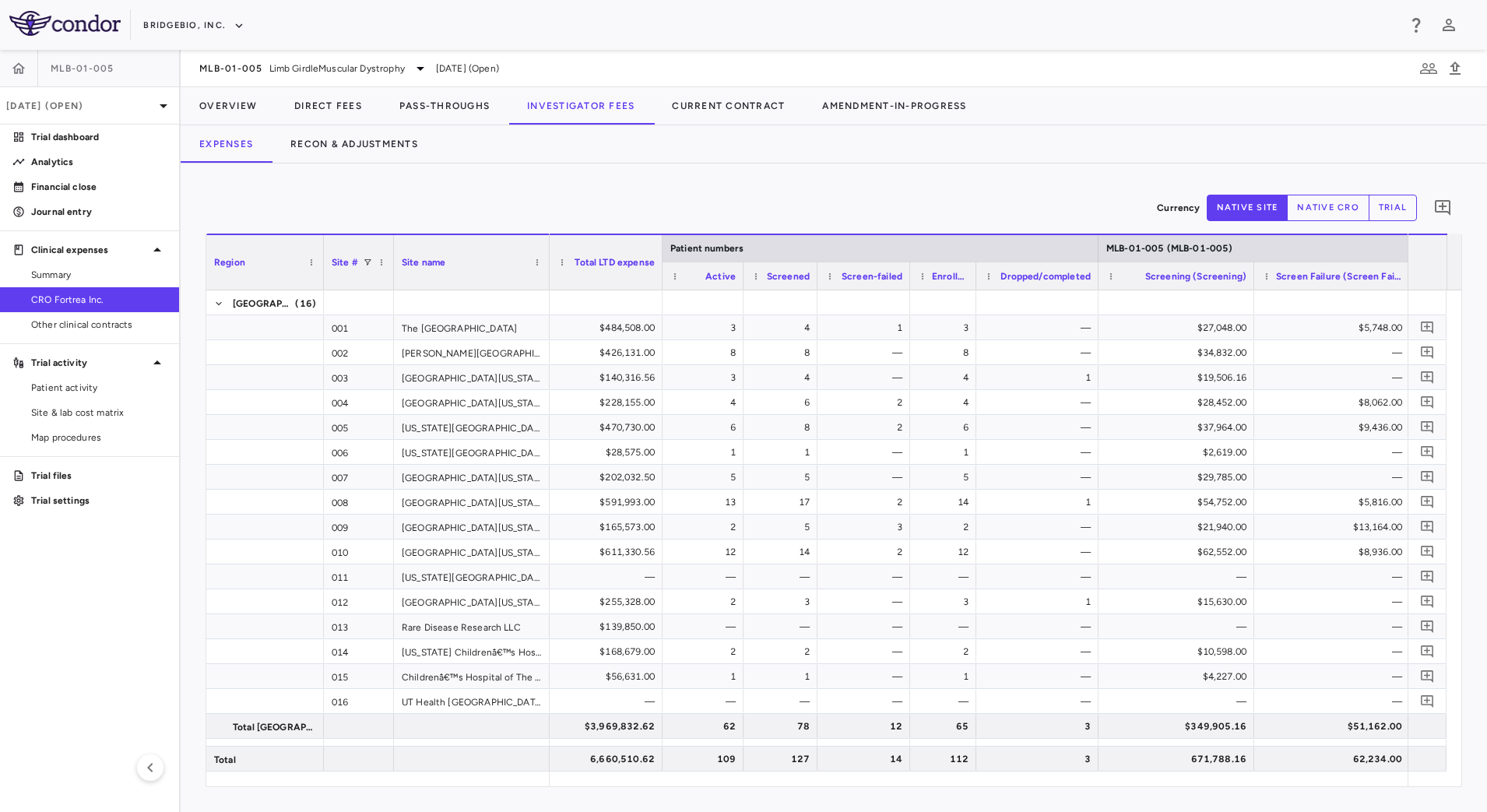
click at [816, 281] on div at bounding box center [817, 275] width 7 height 27
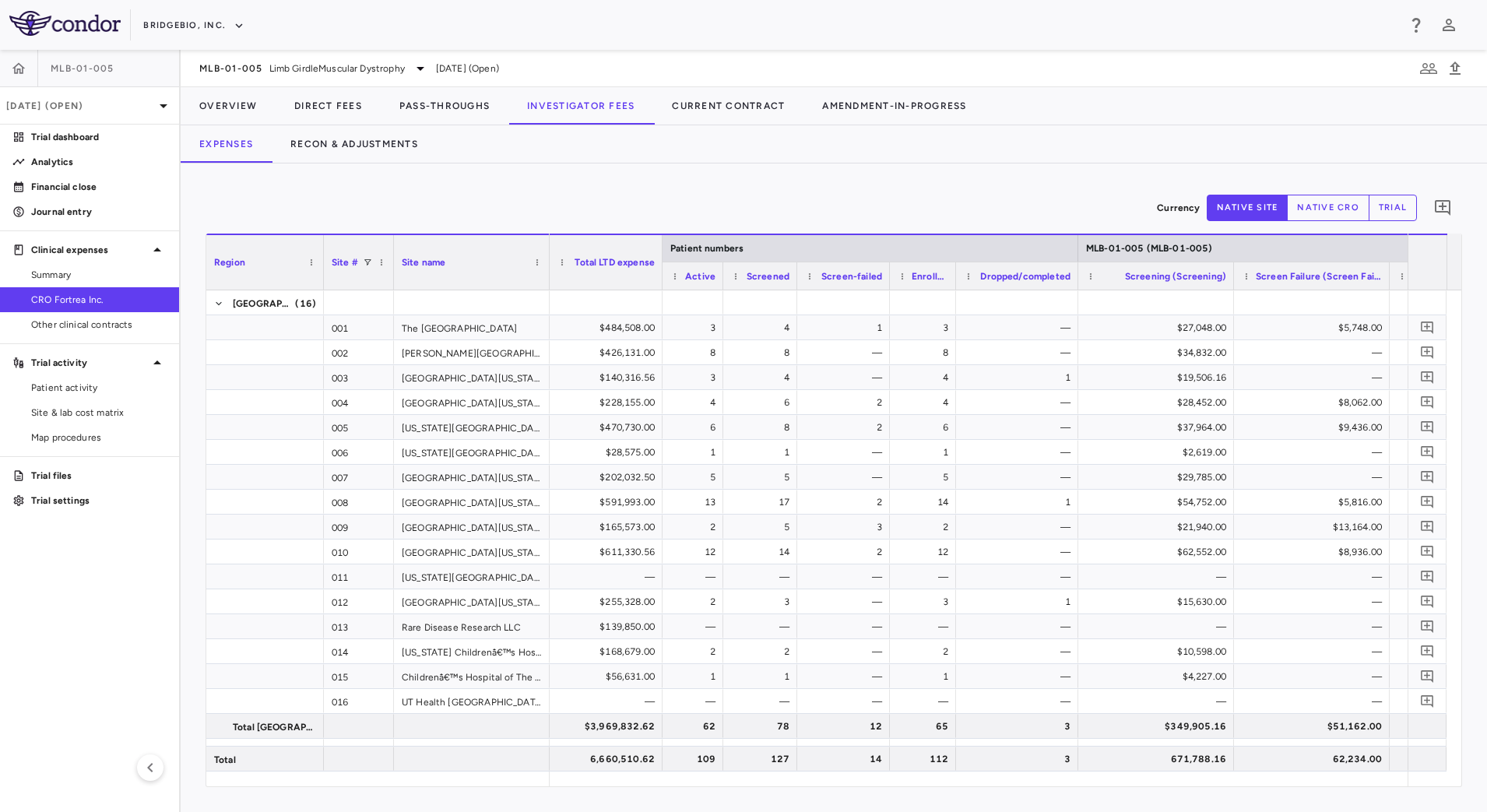
drag, startPoint x: 742, startPoint y: 285, endPoint x: 722, endPoint y: 285, distance: 20.0
click at [722, 285] on div at bounding box center [723, 275] width 7 height 27
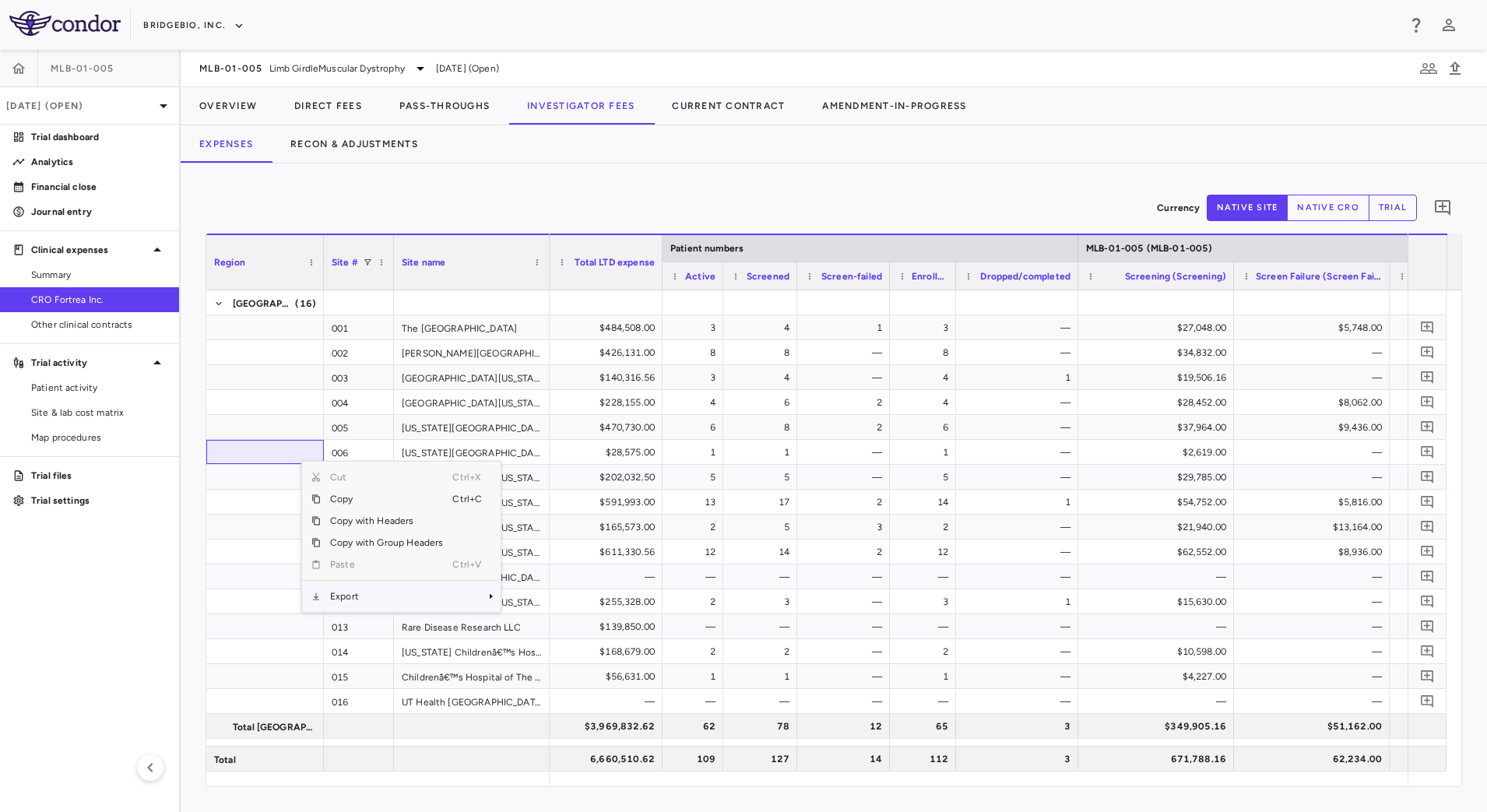
click at [376, 595] on span "Export" at bounding box center [387, 596] width 132 height 22
click at [541, 605] on span "CSV Export" at bounding box center [553, 601] width 73 height 22
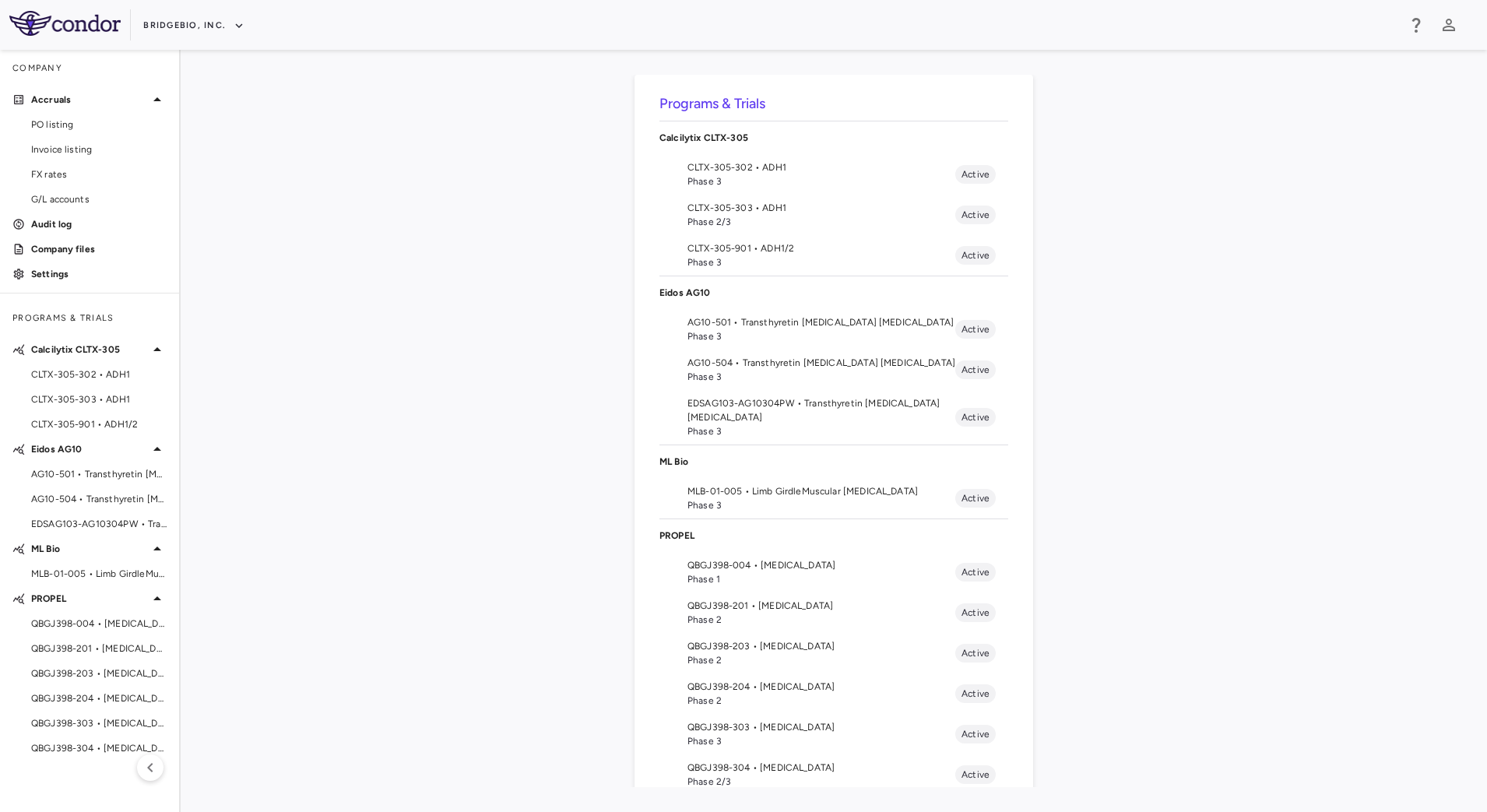
click at [764, 510] on span "Phase 3" at bounding box center [821, 504] width 268 height 14
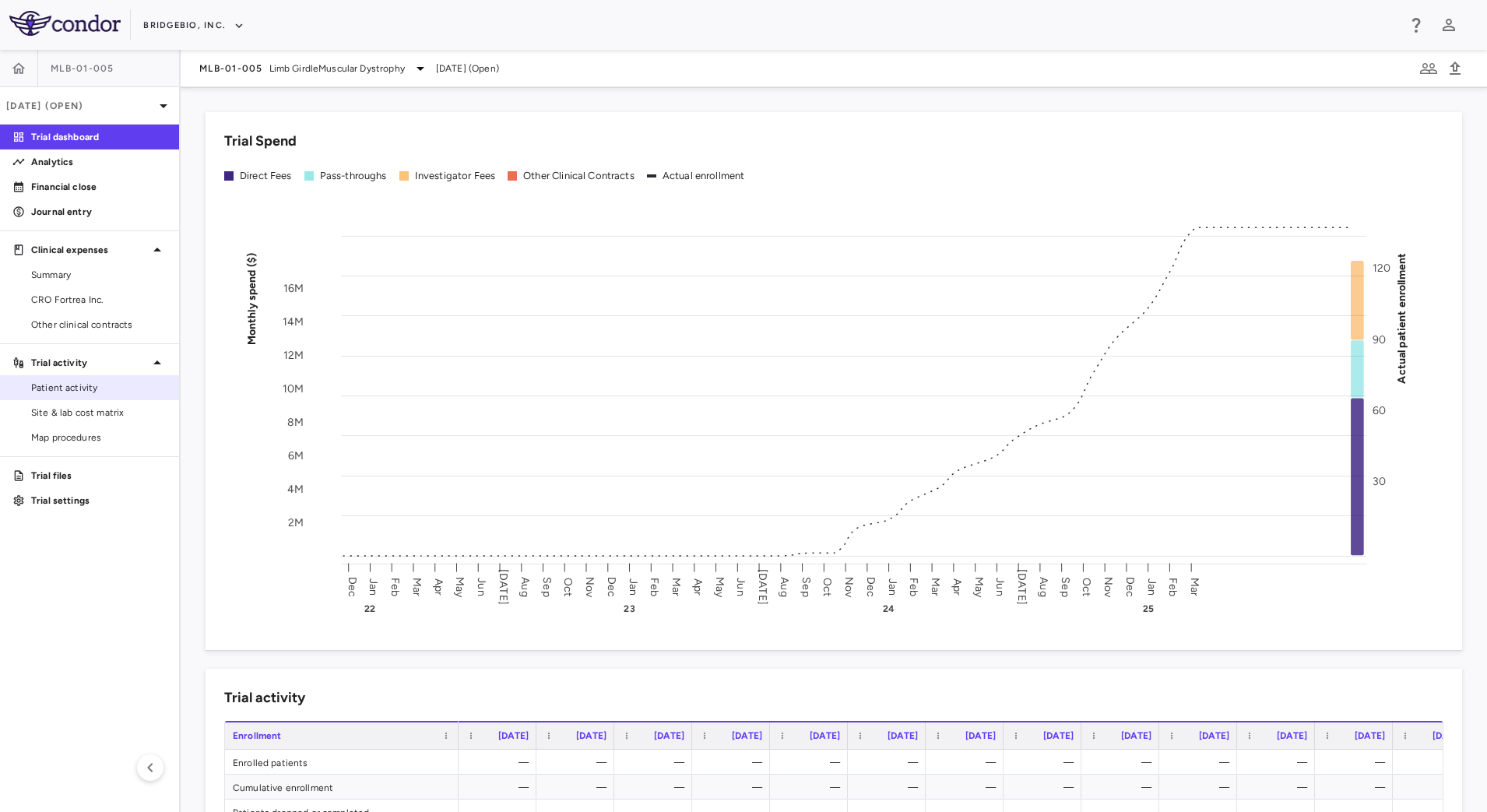
click at [88, 386] on span "Patient activity" at bounding box center [98, 387] width 135 height 14
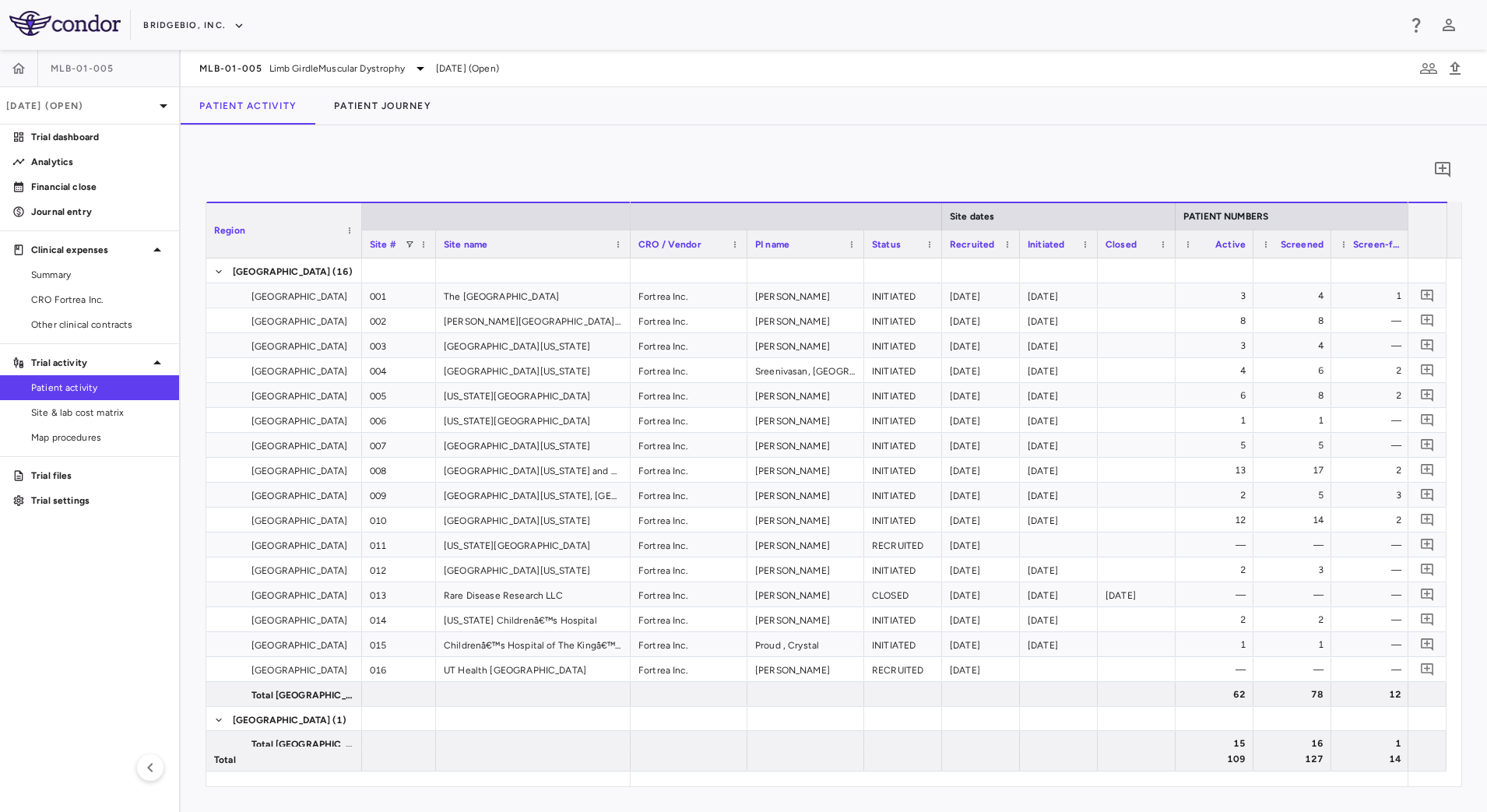
drag, startPoint x: 476, startPoint y: 251, endPoint x: 434, endPoint y: 250, distance: 42.0
click at [434, 250] on div at bounding box center [435, 243] width 7 height 27
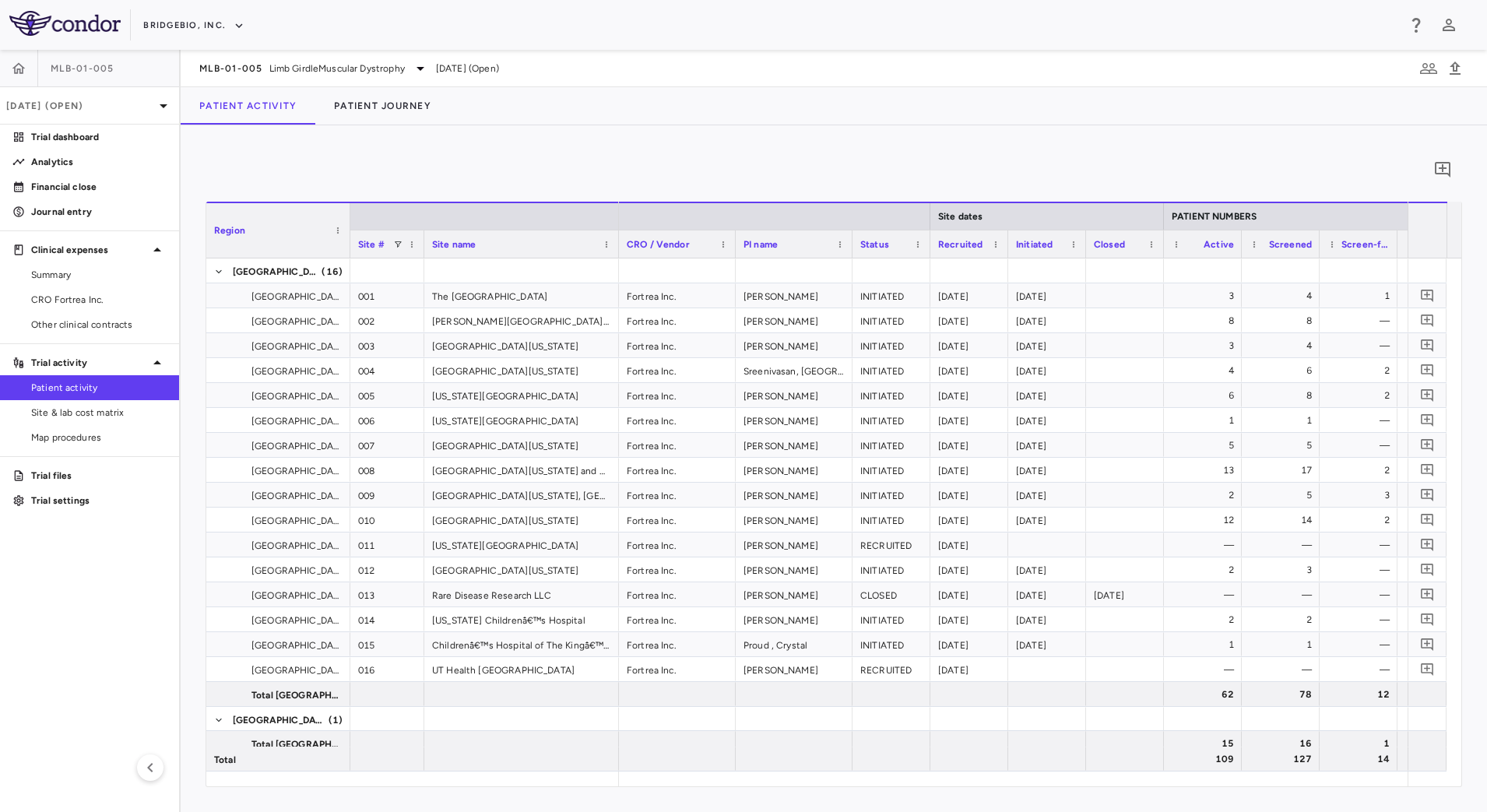
drag, startPoint x: 360, startPoint y: 220, endPoint x: 348, endPoint y: 219, distance: 12.0
click at [348, 219] on div at bounding box center [350, 230] width 7 height 55
click at [562, 674] on span "Export" at bounding box center [553, 677] width 132 height 22
click at [691, 679] on span "CSV Export" at bounding box center [719, 683] width 73 height 22
click at [67, 413] on span "Site & lab cost matrix" at bounding box center [98, 412] width 135 height 14
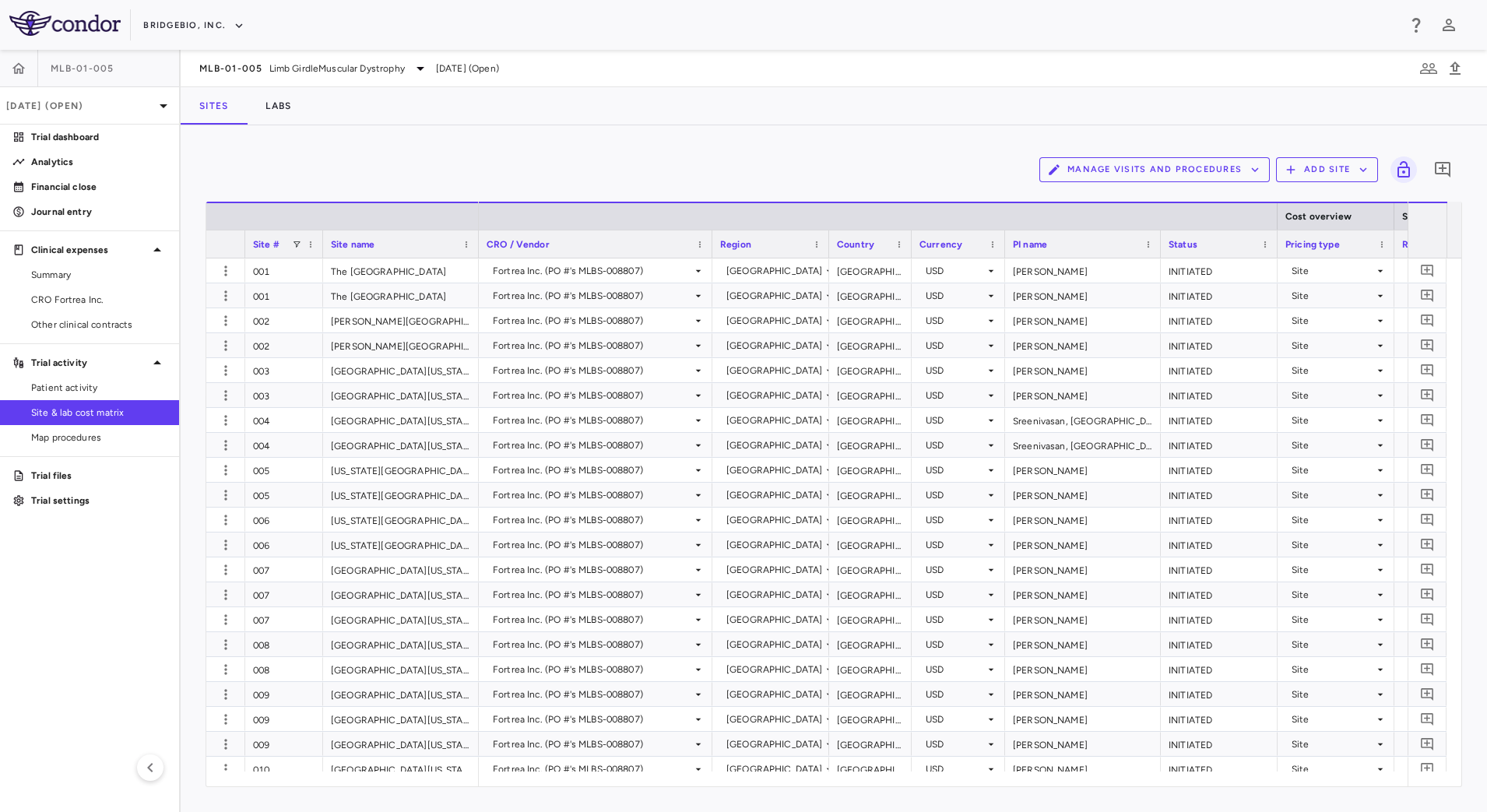
drag, startPoint x: 982, startPoint y: 254, endPoint x: 909, endPoint y: 255, distance: 73.0
click at [909, 255] on div at bounding box center [911, 243] width 7 height 27
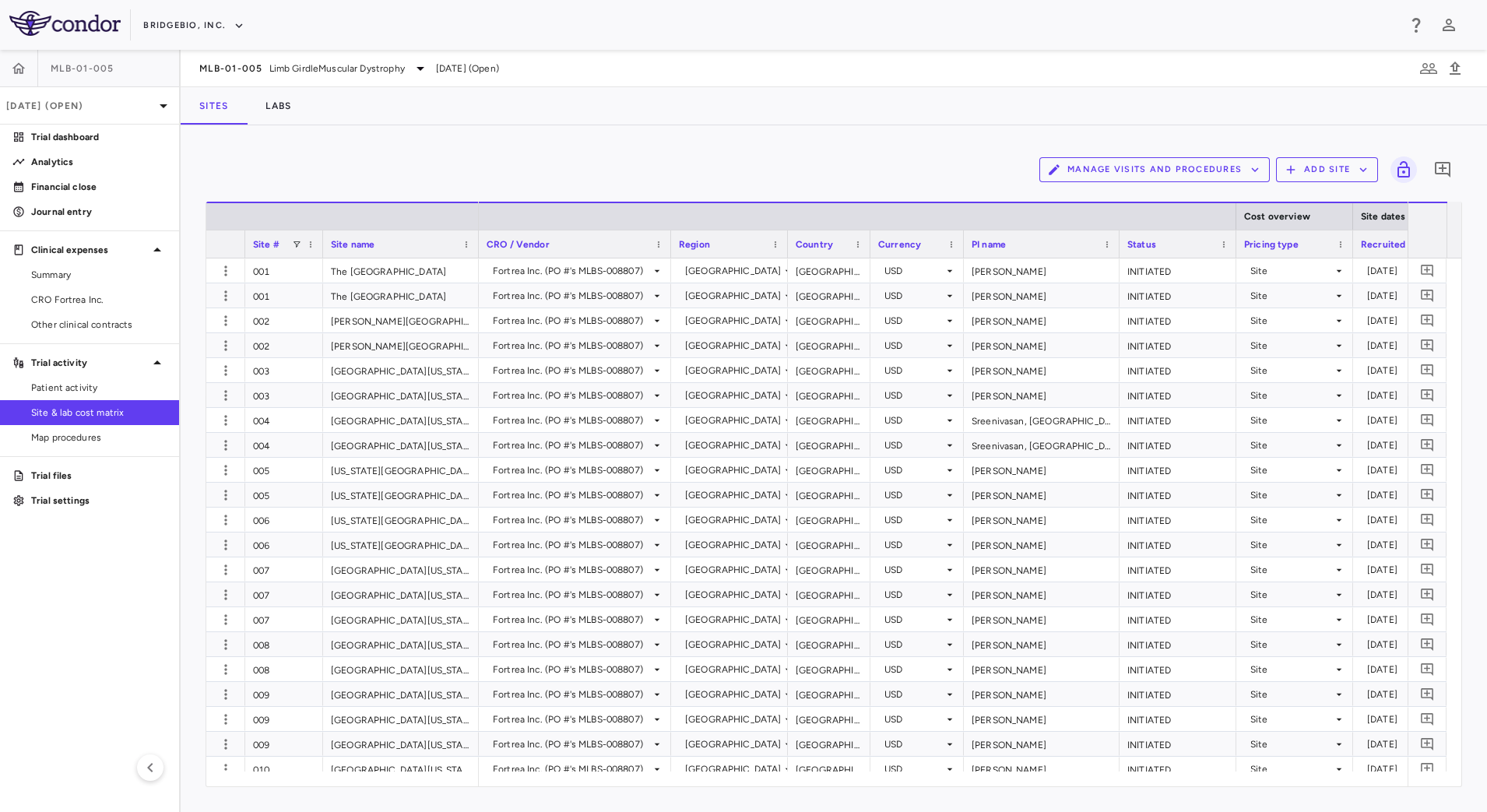
drag, startPoint x: 711, startPoint y: 254, endPoint x: 671, endPoint y: 252, distance: 40.0
click at [671, 252] on div at bounding box center [671, 243] width 7 height 27
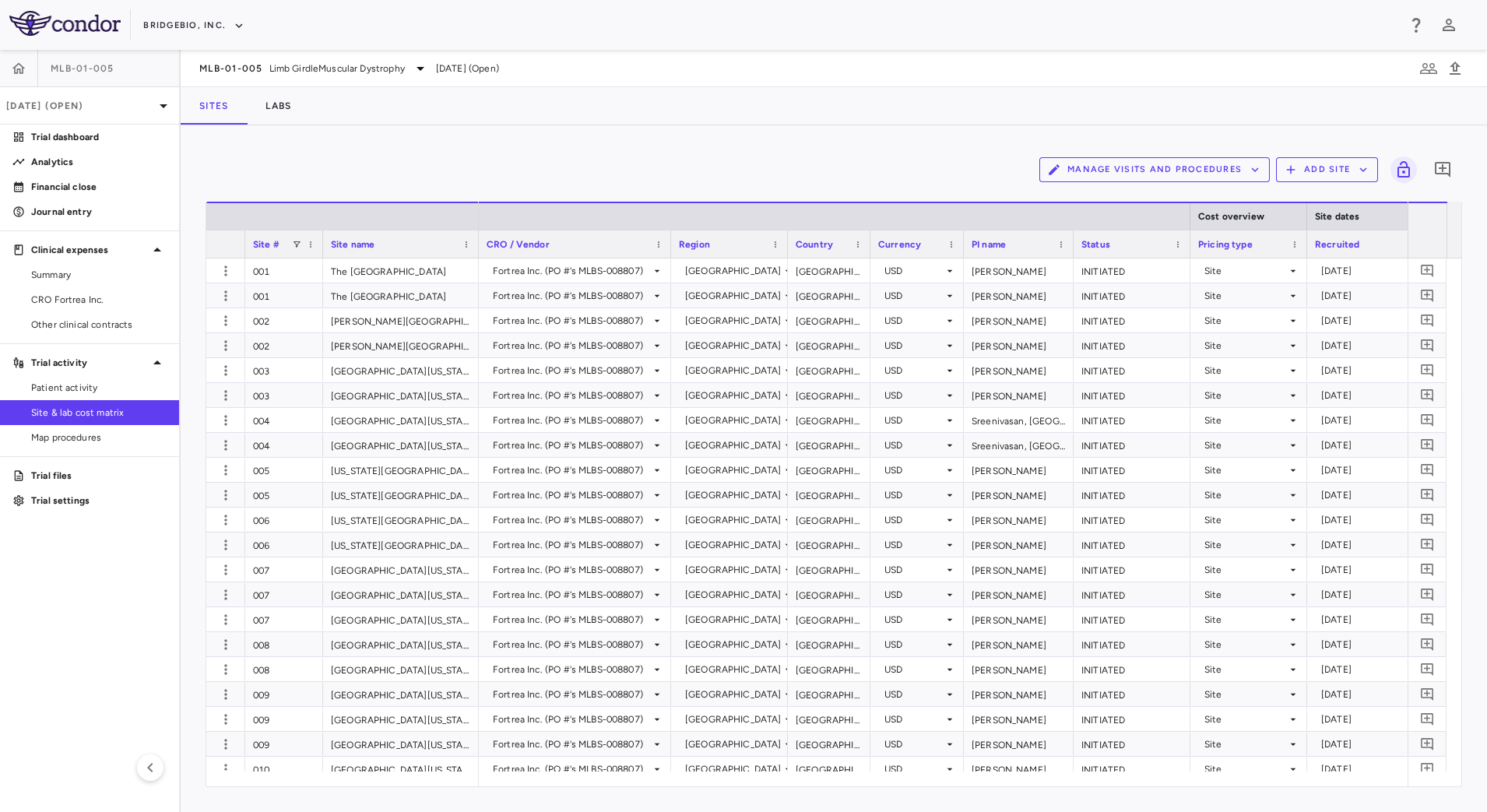
drag, startPoint x: 1117, startPoint y: 255, endPoint x: 1070, endPoint y: 255, distance: 47.0
click at [1070, 255] on div at bounding box center [1073, 243] width 7 height 27
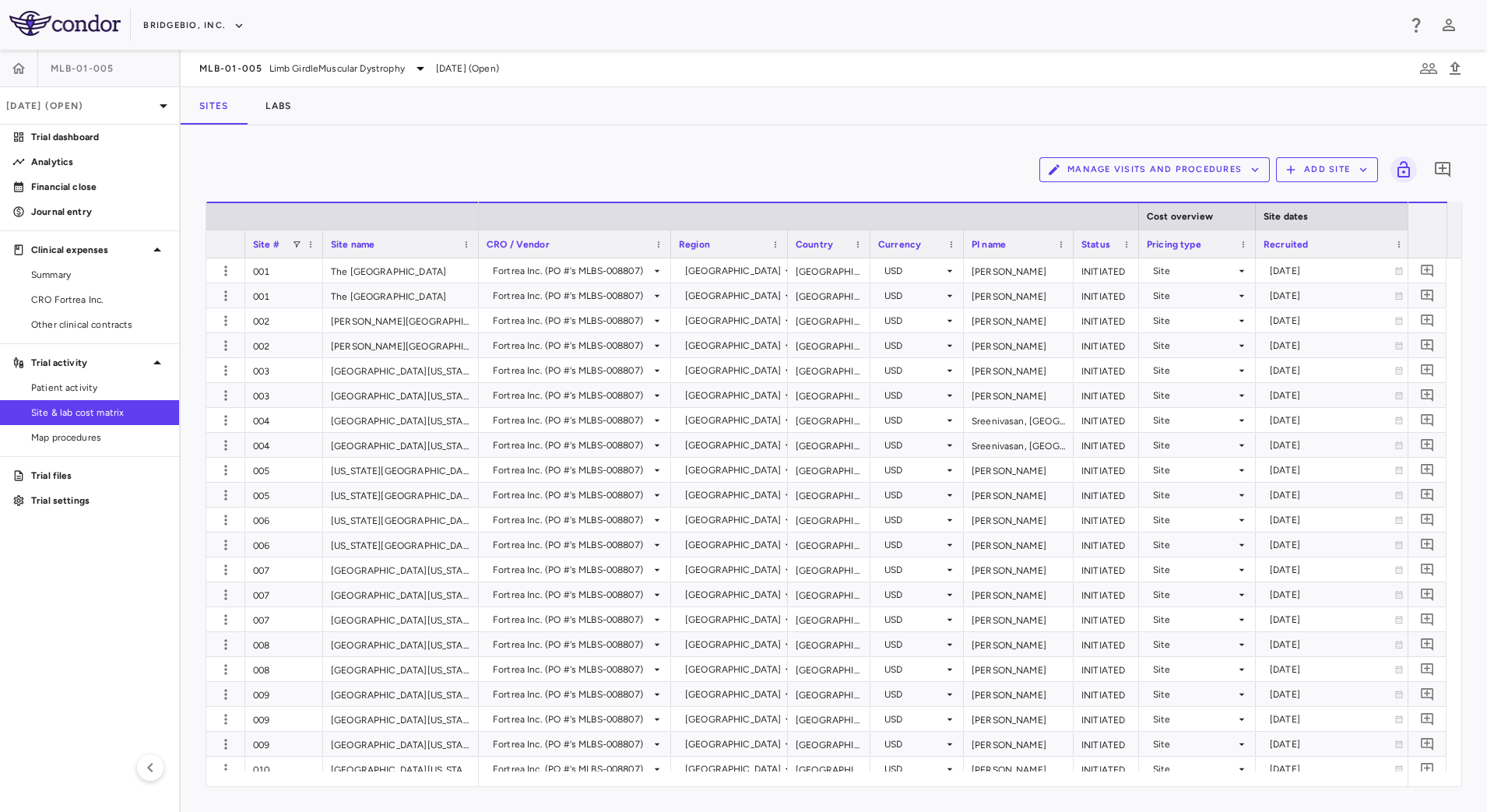
drag, startPoint x: 1187, startPoint y: 251, endPoint x: 1136, endPoint y: 247, distance: 51.2
click at [1136, 247] on div at bounding box center [1139, 243] width 7 height 27
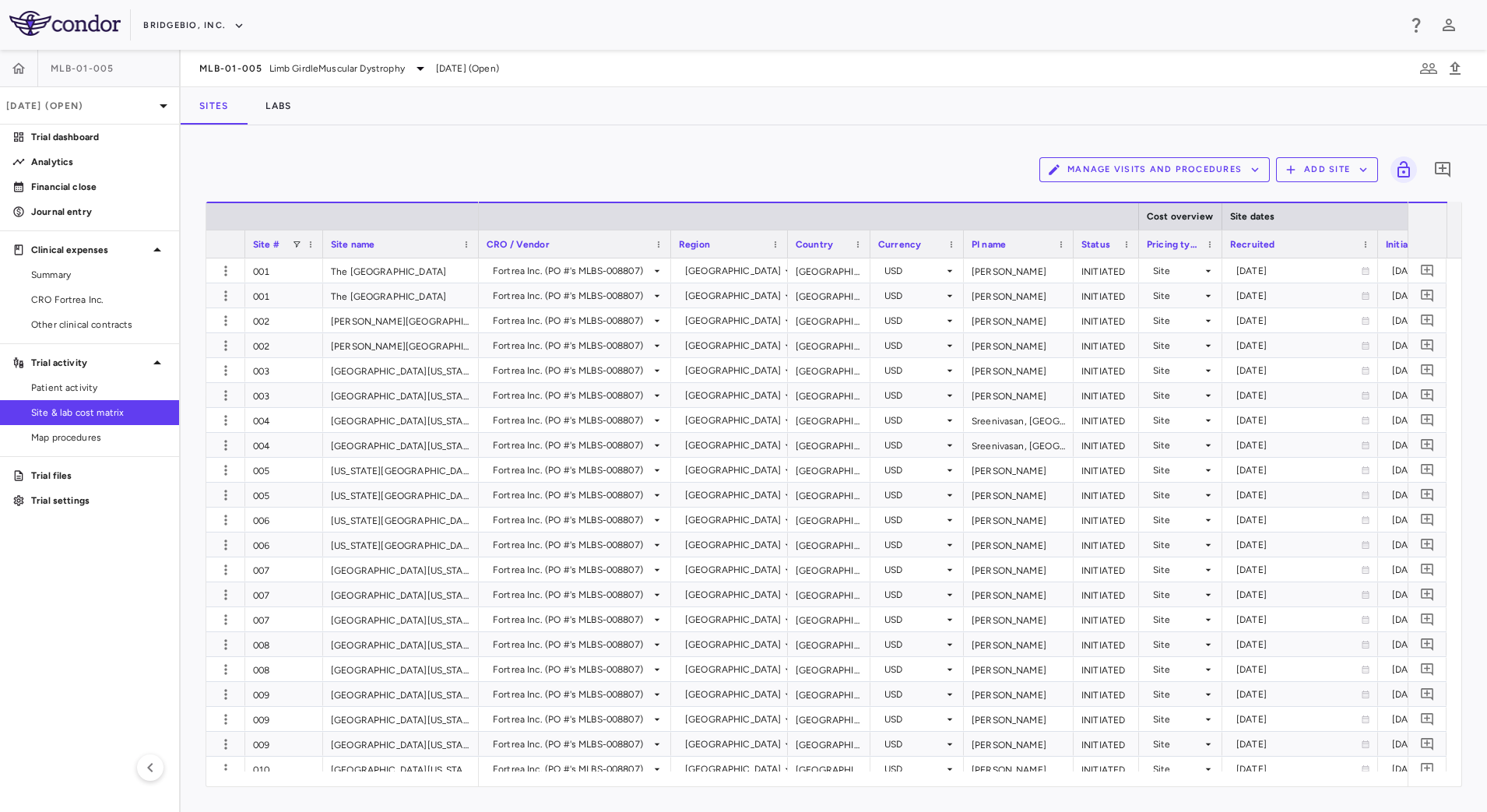
drag, startPoint x: 1252, startPoint y: 250, endPoint x: 1218, endPoint y: 247, distance: 34.1
click at [1218, 247] on div at bounding box center [1222, 243] width 7 height 27
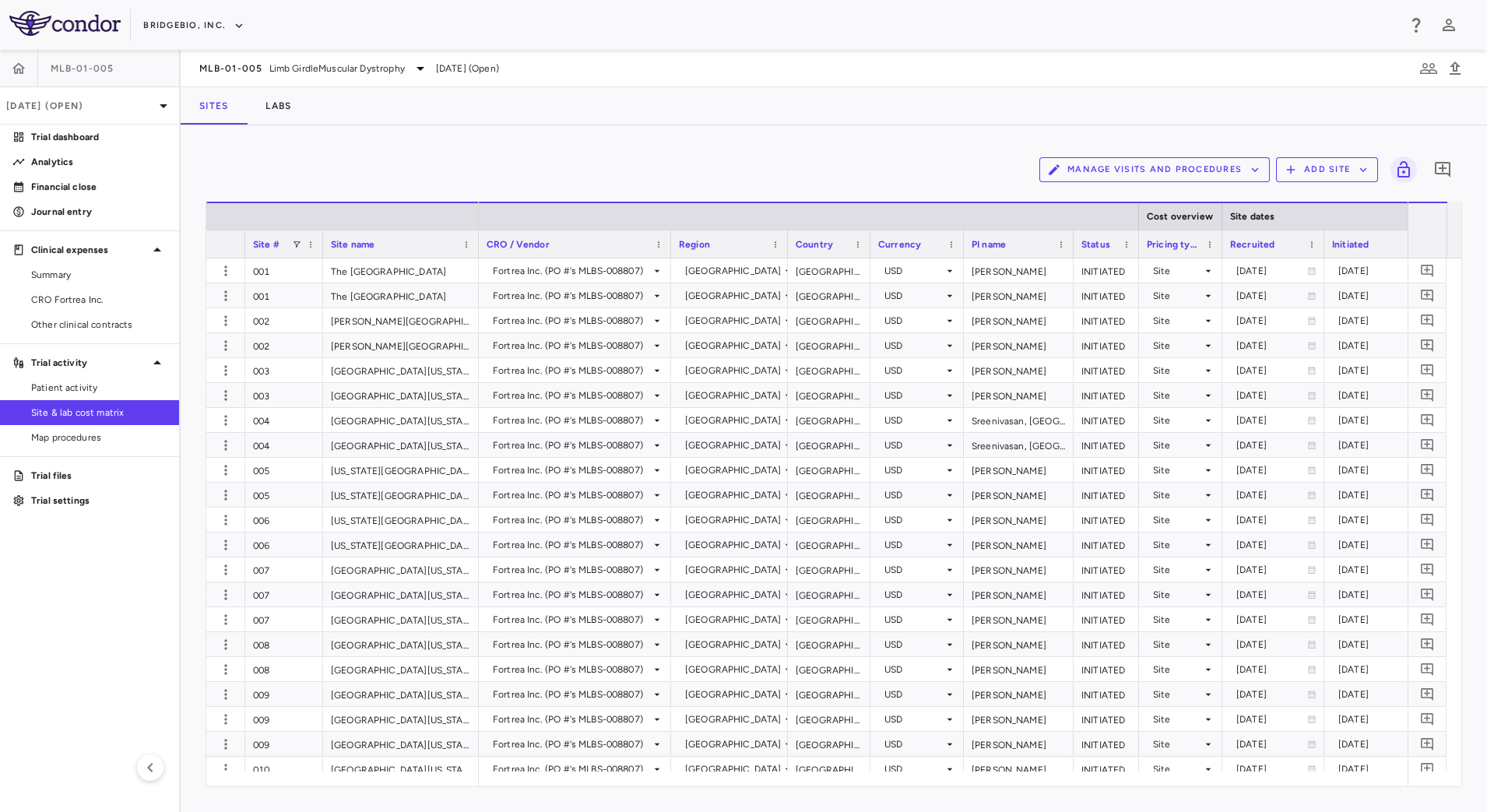
drag, startPoint x: 1376, startPoint y: 247, endPoint x: 1323, endPoint y: 244, distance: 53.1
click at [1323, 244] on div at bounding box center [1324, 243] width 7 height 27
click at [381, 616] on span "Export" at bounding box center [399, 613] width 132 height 22
click at [578, 612] on span "CSV Export" at bounding box center [566, 618] width 73 height 22
